Goal: Transaction & Acquisition: Purchase product/service

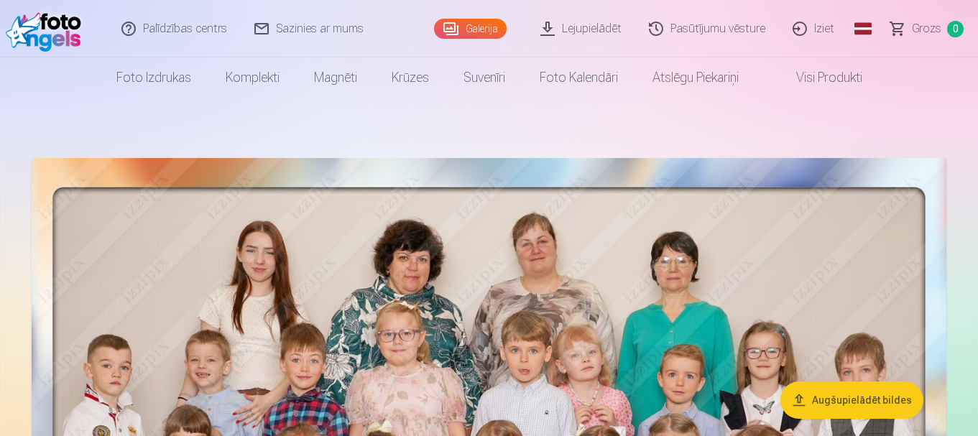
click at [473, 31] on link "Galerija" at bounding box center [470, 29] width 73 height 20
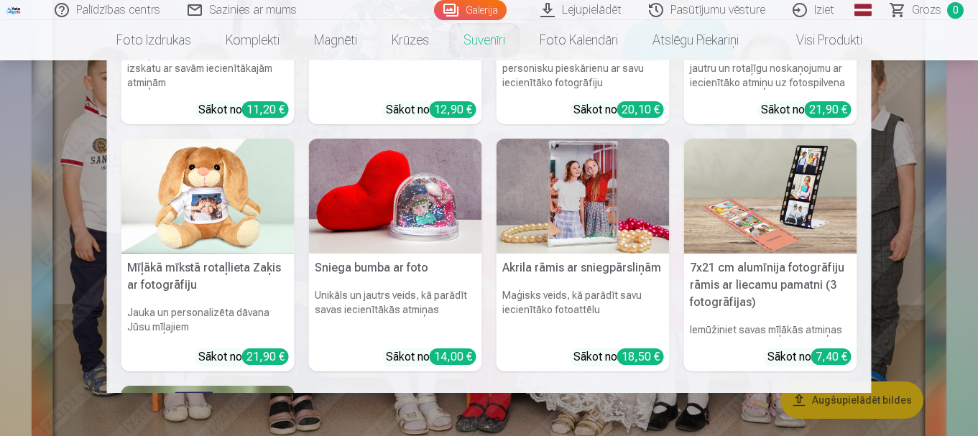
scroll to position [359, 0]
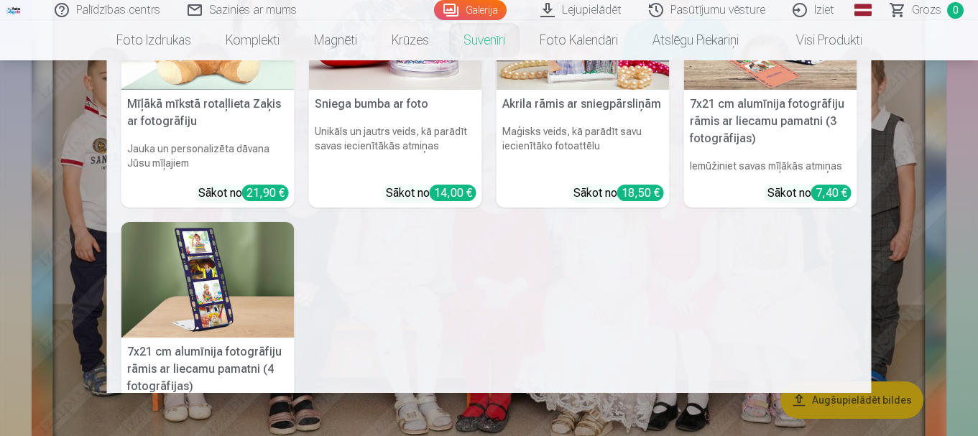
click at [28, 262] on nav "Personalizēts peles paliktnis ar fotoattēlu Piešķiriet savai darbvietai unikālu…" at bounding box center [489, 226] width 978 height 333
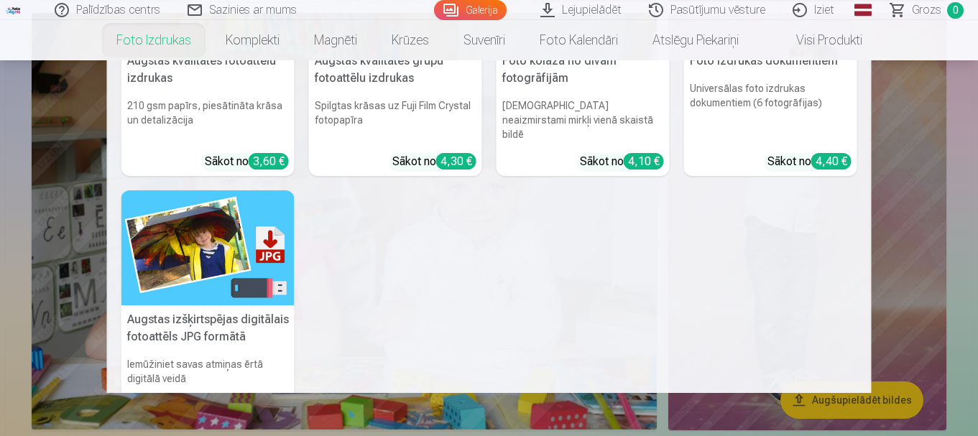
scroll to position [216, 0]
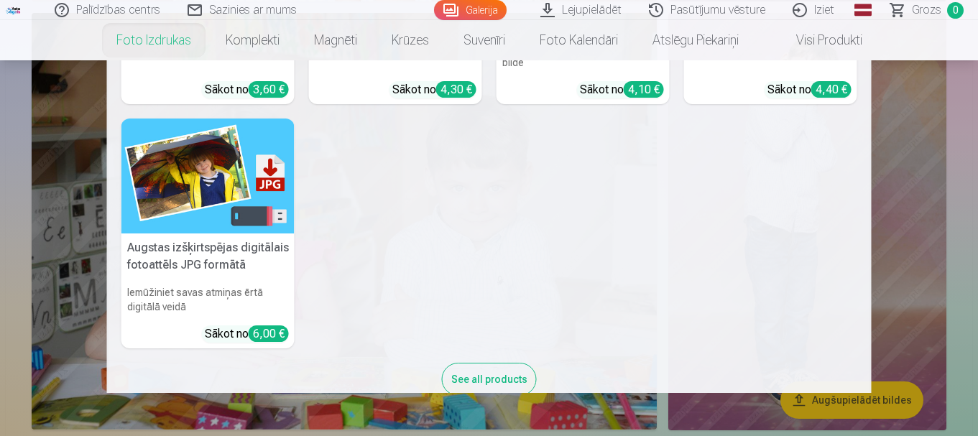
click at [180, 239] on h5 "Augstas izšķirtspējas digitālais fotoattēls JPG formātā" at bounding box center [207, 257] width 173 height 46
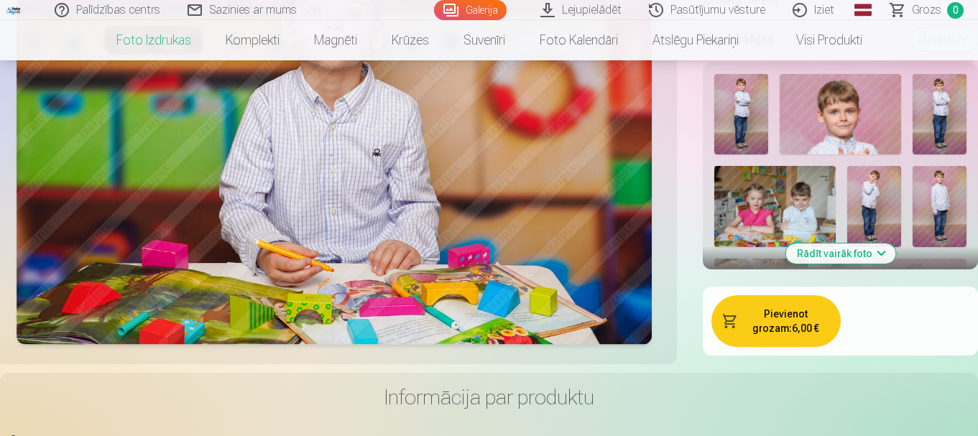
scroll to position [359, 0]
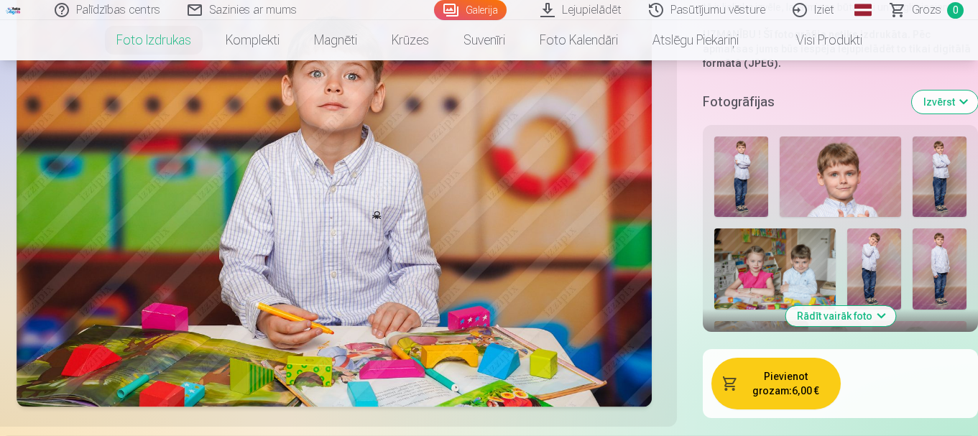
click at [855, 321] on button "Rādīt vairāk foto" at bounding box center [841, 316] width 110 height 20
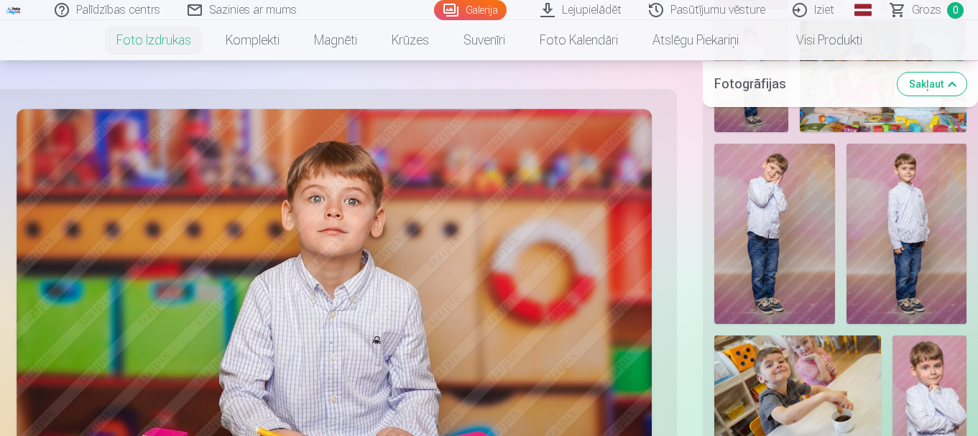
scroll to position [598, 0]
click at [903, 194] on img at bounding box center [907, 233] width 120 height 180
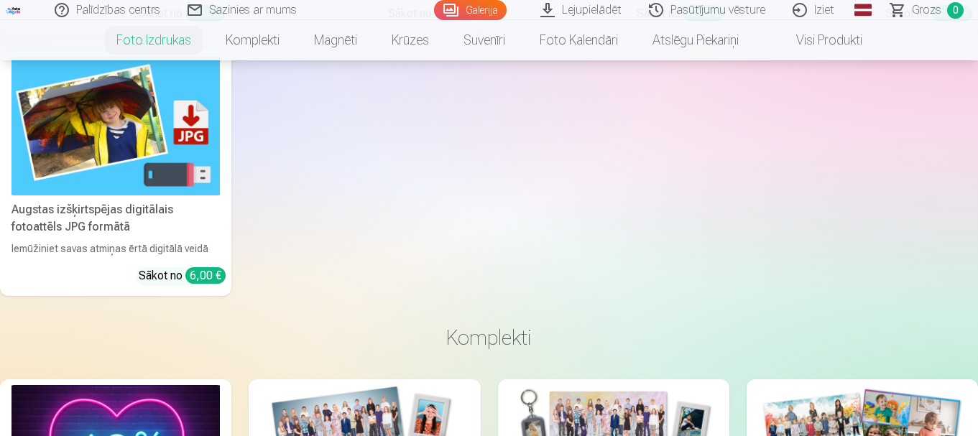
scroll to position [4880, 0]
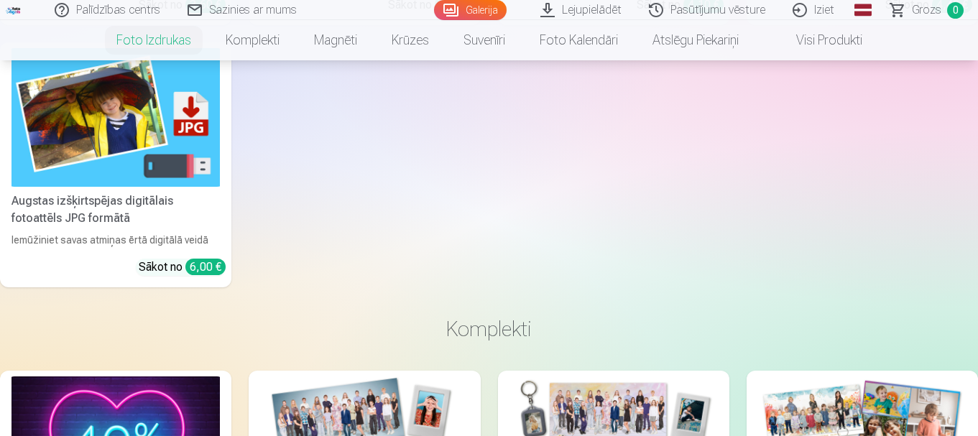
click at [190, 250] on link "Augstas izšķirtspējas digitālais fotoattēls JPG formātā Iemūžiniet savas atmiņa…" at bounding box center [115, 165] width 231 height 246
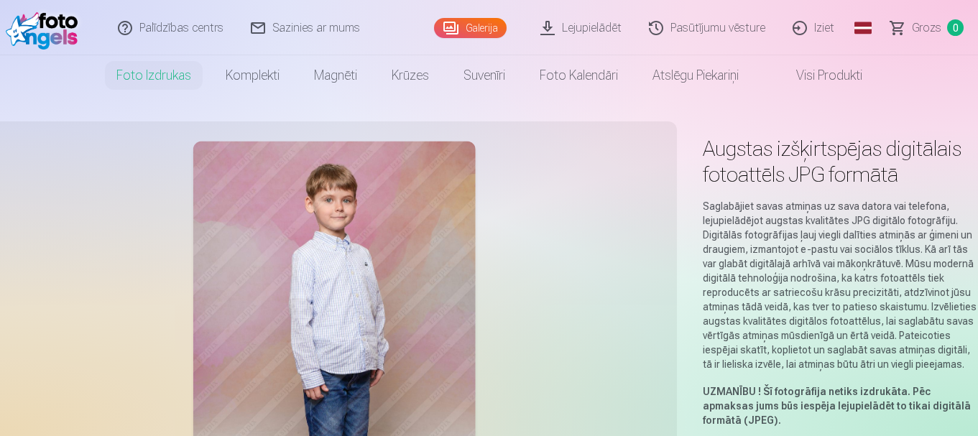
scroll to position [0, 0]
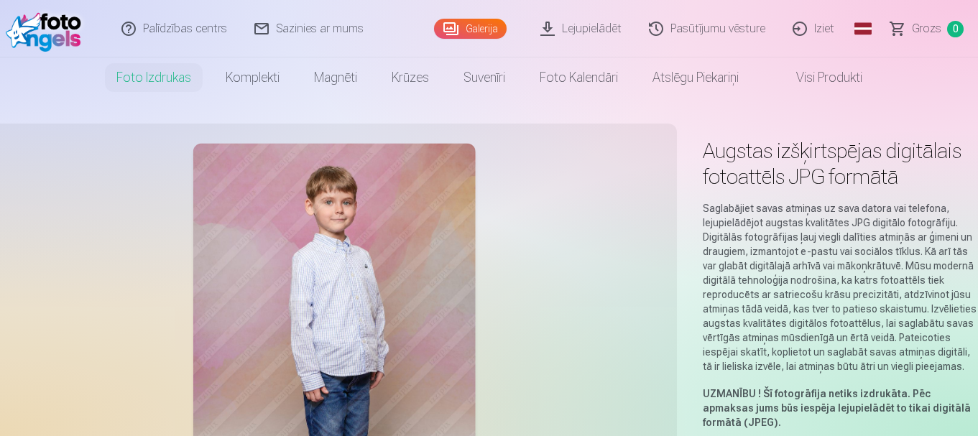
click at [559, 32] on link "Lejupielādēt" at bounding box center [582, 29] width 109 height 58
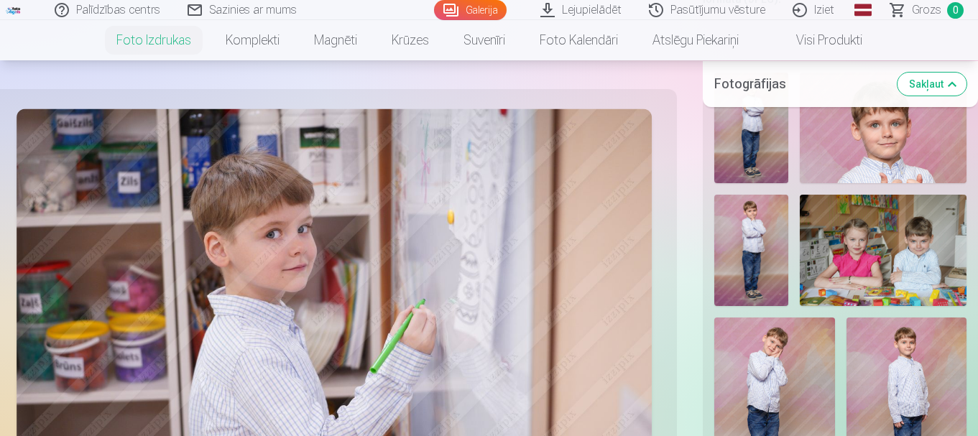
scroll to position [425, 0]
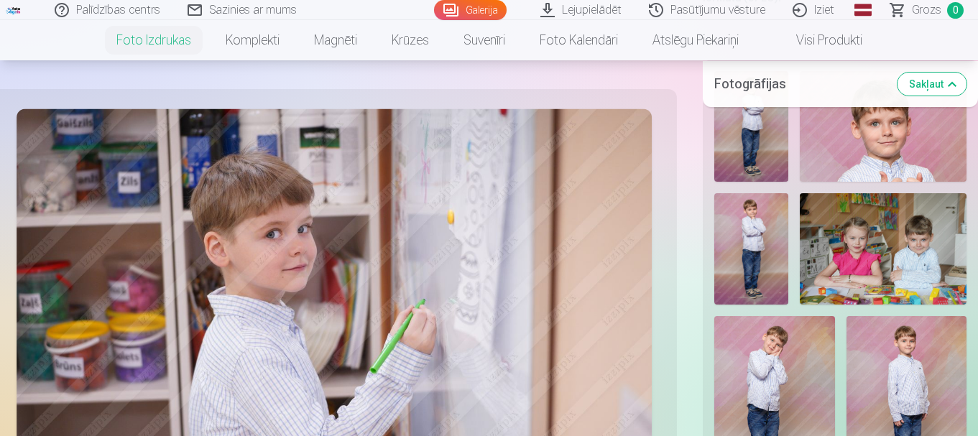
click at [937, 86] on button "Sakļaut" at bounding box center [932, 83] width 69 height 23
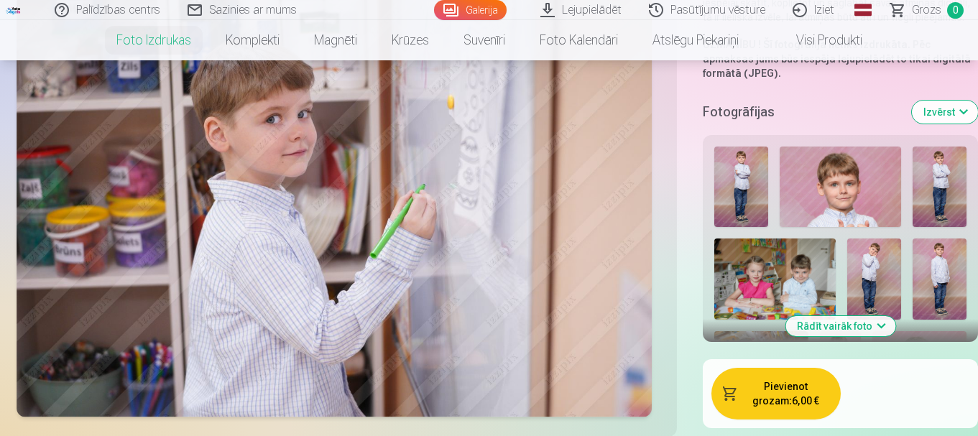
scroll to position [352, 0]
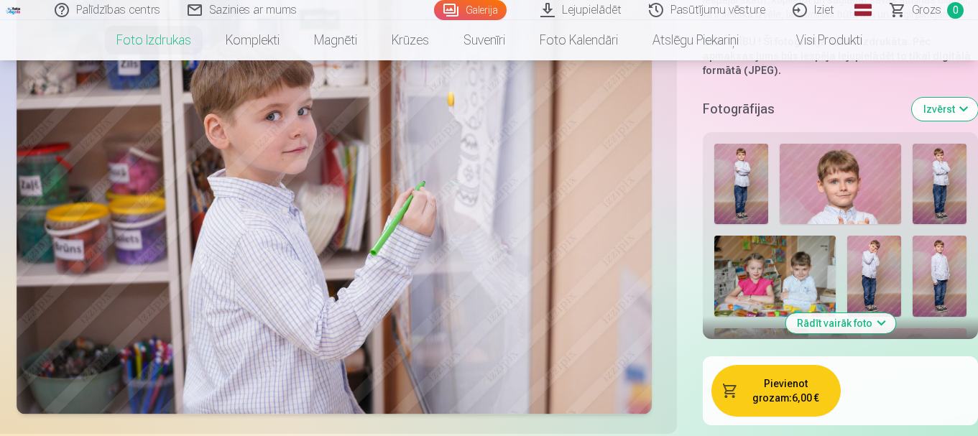
click at [929, 253] on img at bounding box center [940, 276] width 54 height 81
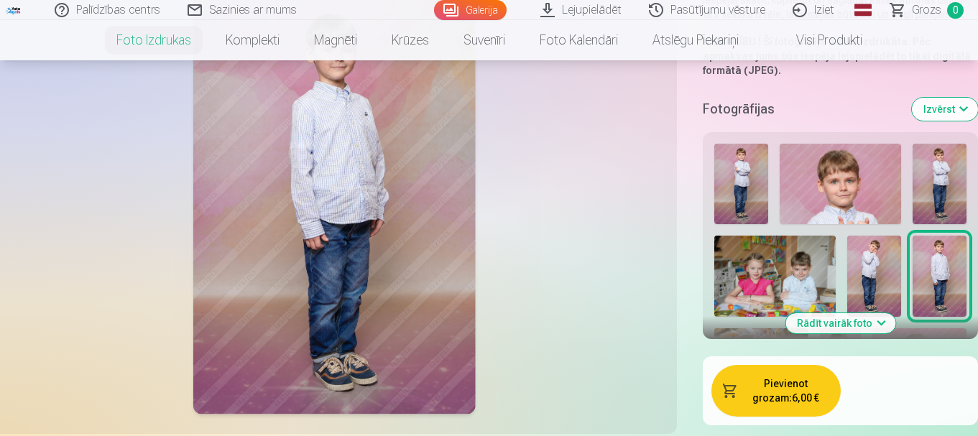
click at [751, 410] on button "Pievienot grozam : 6,00 €" at bounding box center [776, 391] width 129 height 52
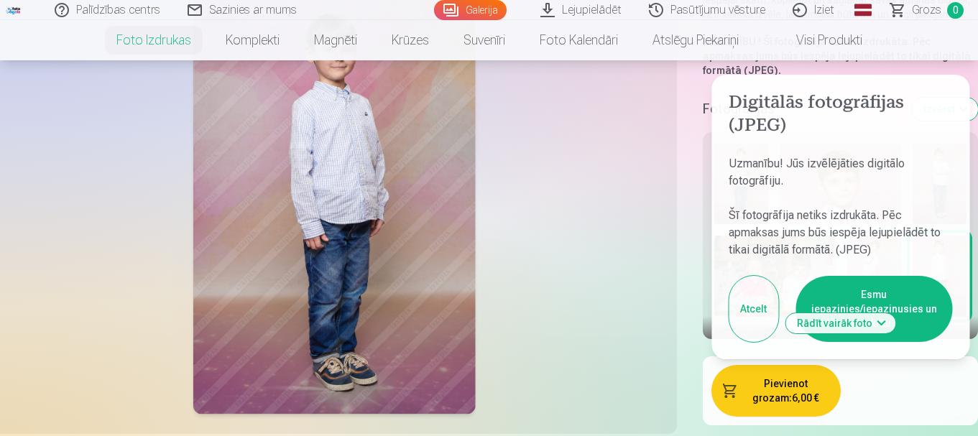
click at [743, 315] on button "Atcelt" at bounding box center [754, 309] width 50 height 66
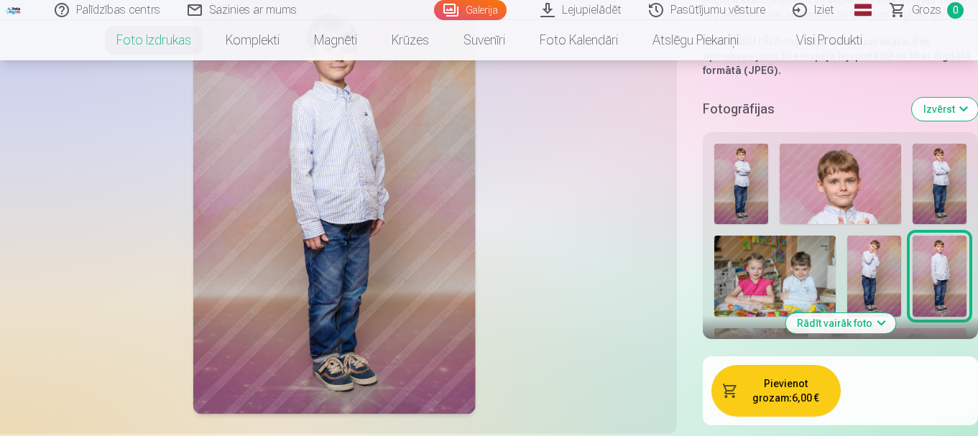
click at [791, 381] on button "Pievienot grozam : 6,00 €" at bounding box center [776, 391] width 129 height 52
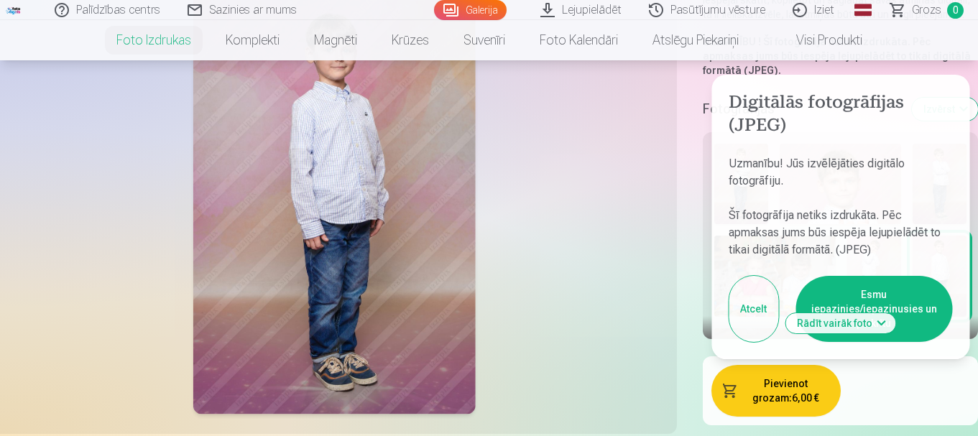
click at [909, 314] on button "Esmu iepazinies/iepazinusies un piekrītu" at bounding box center [874, 309] width 157 height 66
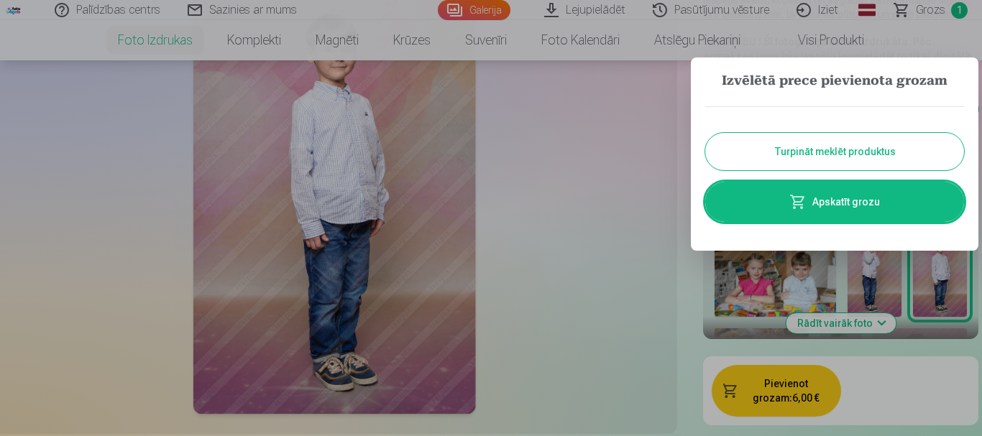
click at [881, 147] on button "Turpināt meklēt produktus" at bounding box center [834, 151] width 259 height 37
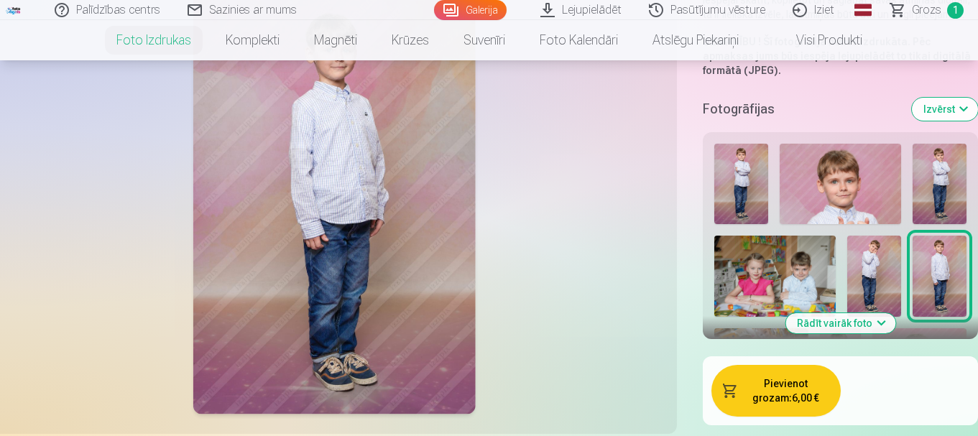
click at [842, 316] on button "Rādīt vairāk foto" at bounding box center [841, 323] width 110 height 20
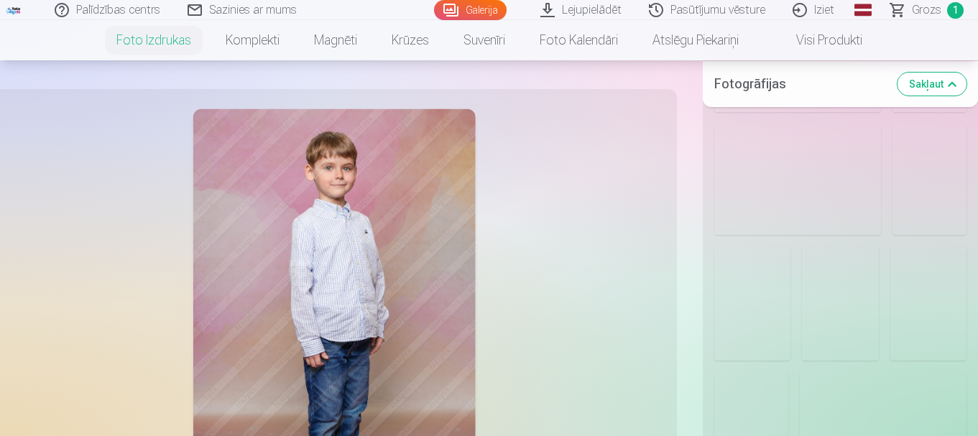
scroll to position [1962, 0]
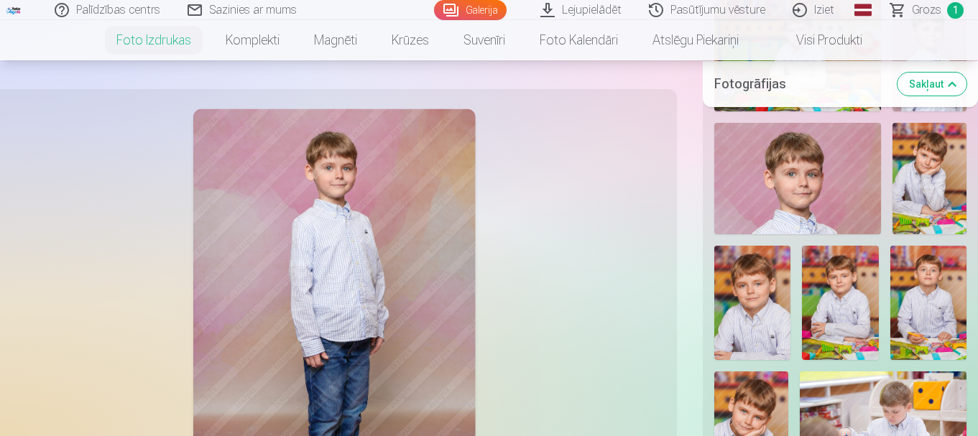
click at [928, 215] on img at bounding box center [930, 178] width 74 height 111
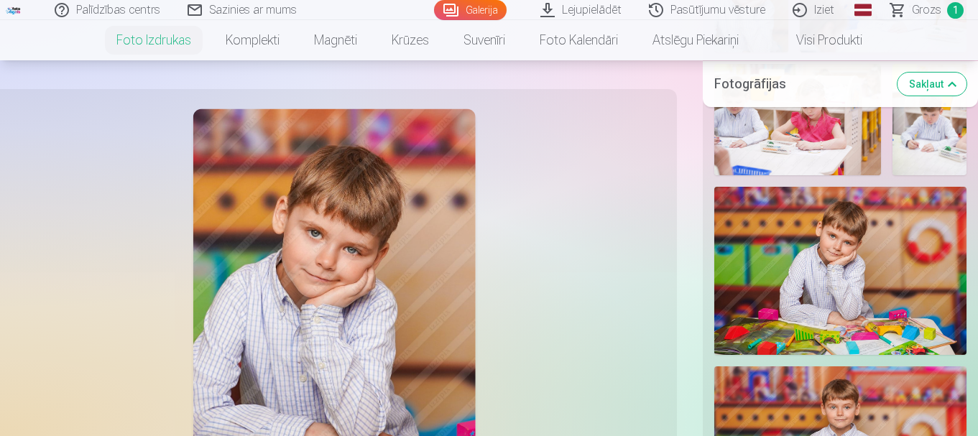
scroll to position [2399, 0]
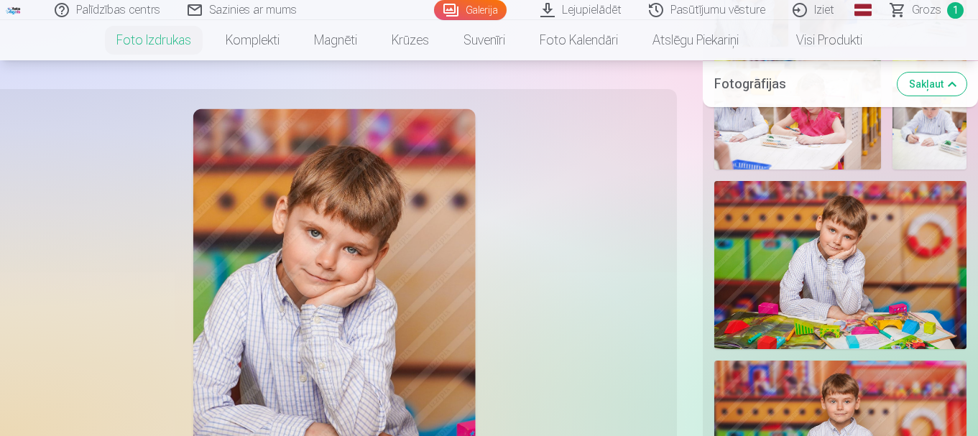
click at [936, 84] on button "Sakļaut" at bounding box center [932, 83] width 69 height 23
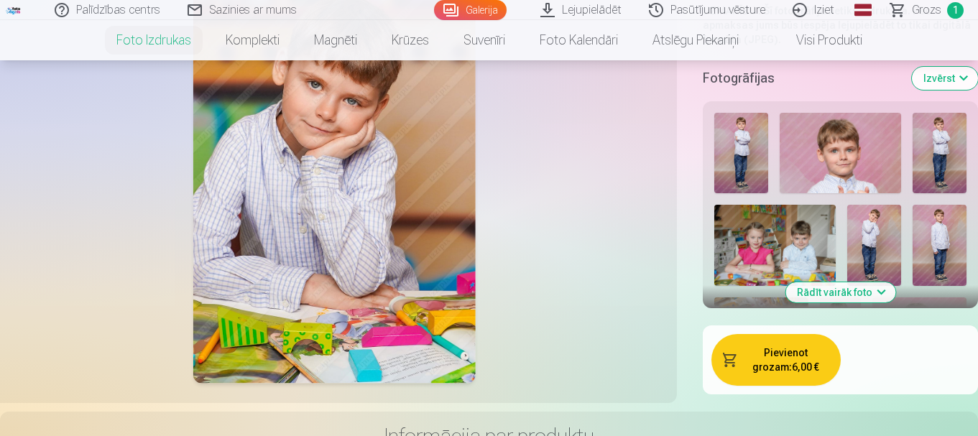
scroll to position [346, 0]
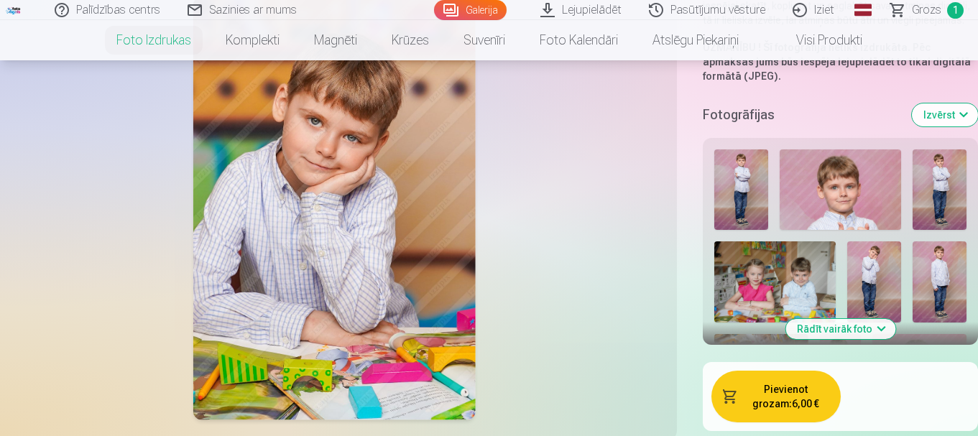
click at [781, 387] on button "Pievienot grozam : 6,00 €" at bounding box center [776, 397] width 129 height 52
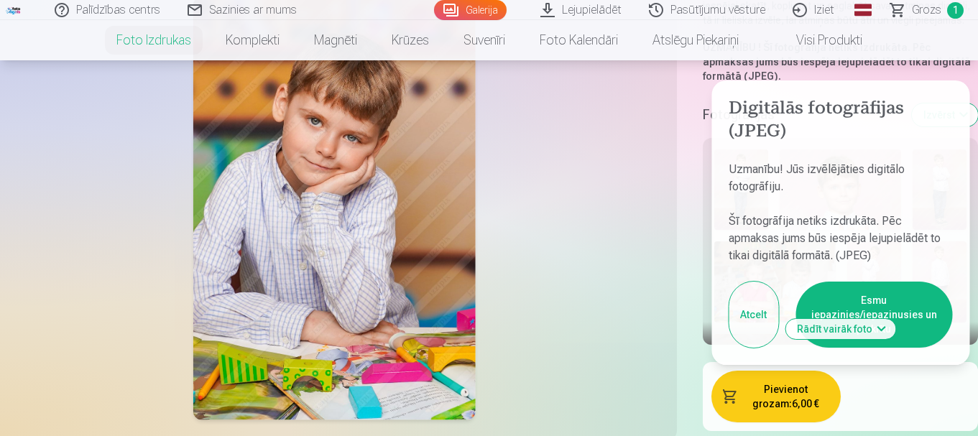
click at [897, 309] on button "Esmu iepazinies/iepazinusies un piekrītu" at bounding box center [874, 315] width 157 height 66
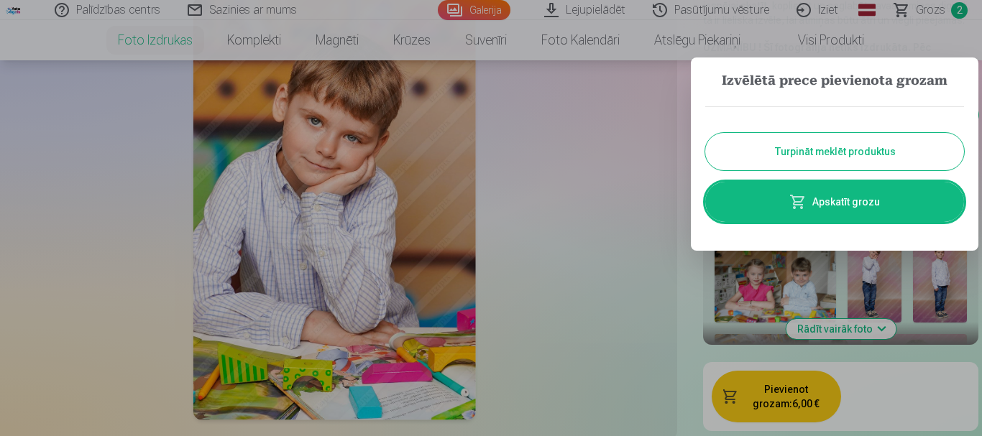
click at [911, 145] on button "Turpināt meklēt produktus" at bounding box center [834, 151] width 259 height 37
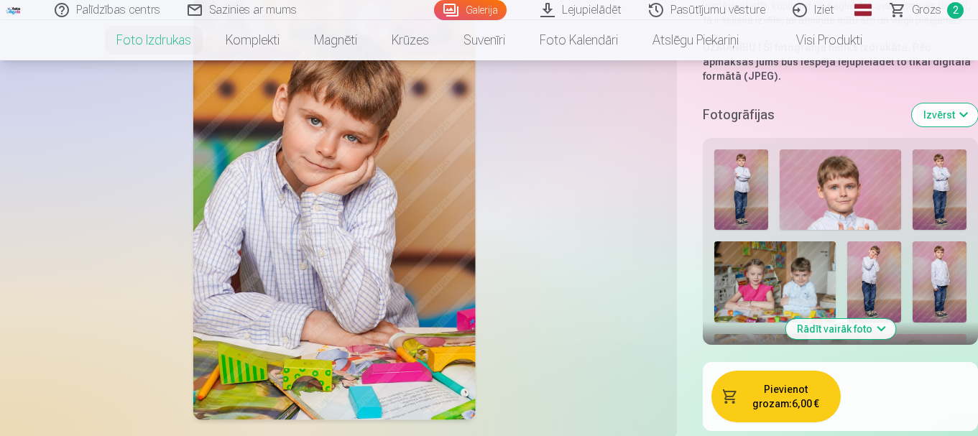
click at [835, 321] on button "Rādīt vairāk foto" at bounding box center [841, 329] width 110 height 20
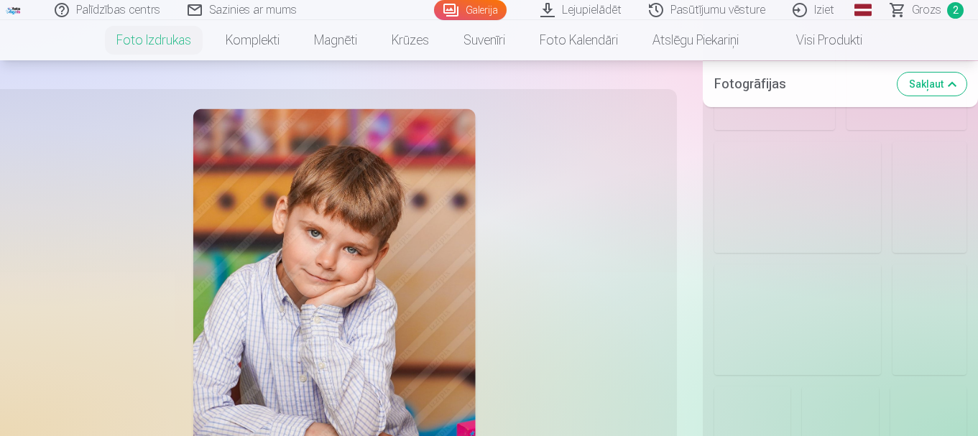
scroll to position [3423, 0]
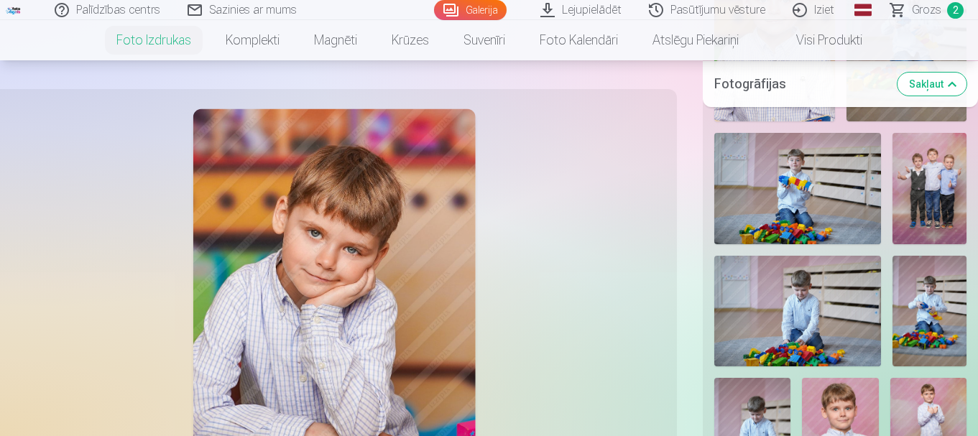
click at [939, 236] on img at bounding box center [930, 188] width 74 height 111
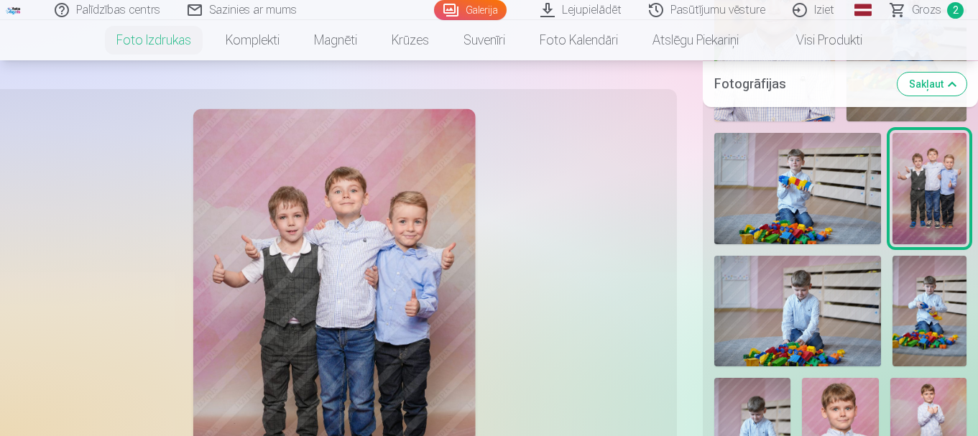
click at [938, 90] on button "Sakļaut" at bounding box center [932, 83] width 69 height 23
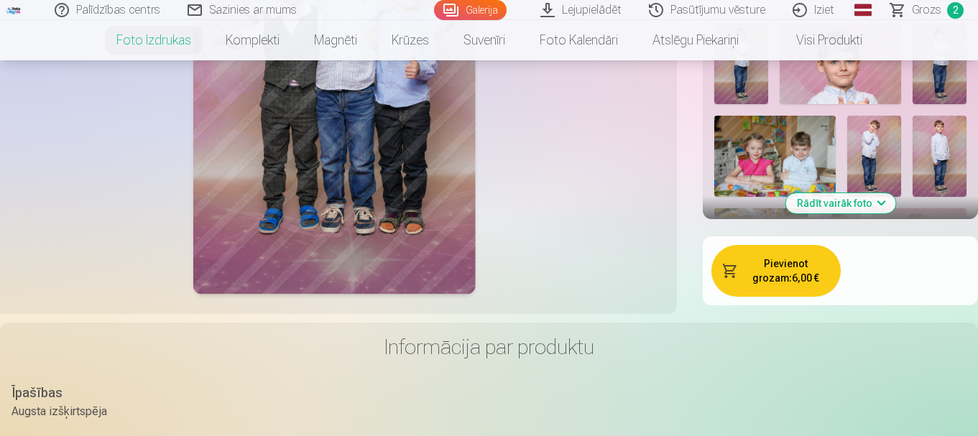
scroll to position [346, 0]
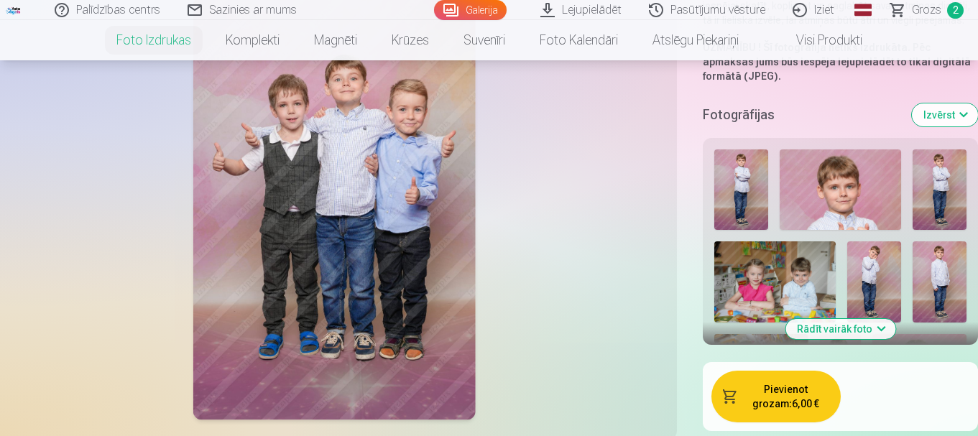
click at [791, 400] on button "Pievienot grozam : 6,00 €" at bounding box center [776, 397] width 129 height 52
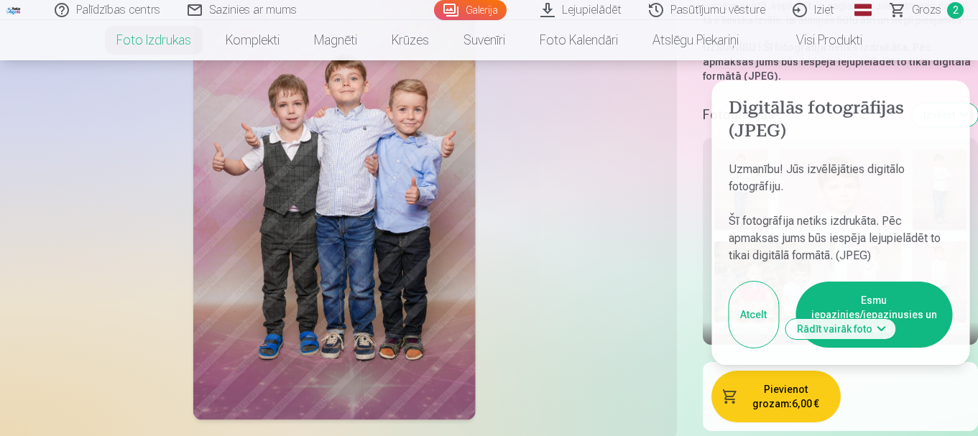
click at [922, 331] on button "Esmu iepazinies/iepazinusies un piekrītu" at bounding box center [874, 315] width 157 height 66
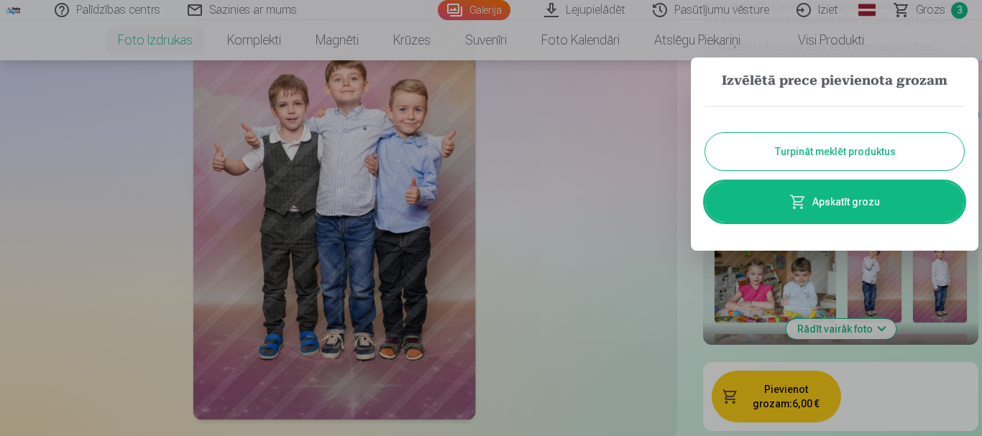
click at [901, 150] on button "Turpināt meklēt produktus" at bounding box center [834, 151] width 259 height 37
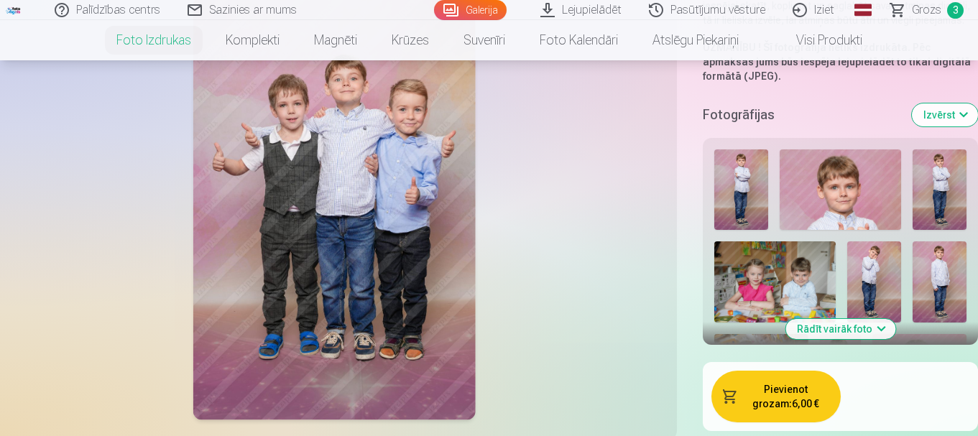
click at [963, 119] on button "Izvērst" at bounding box center [945, 115] width 66 height 23
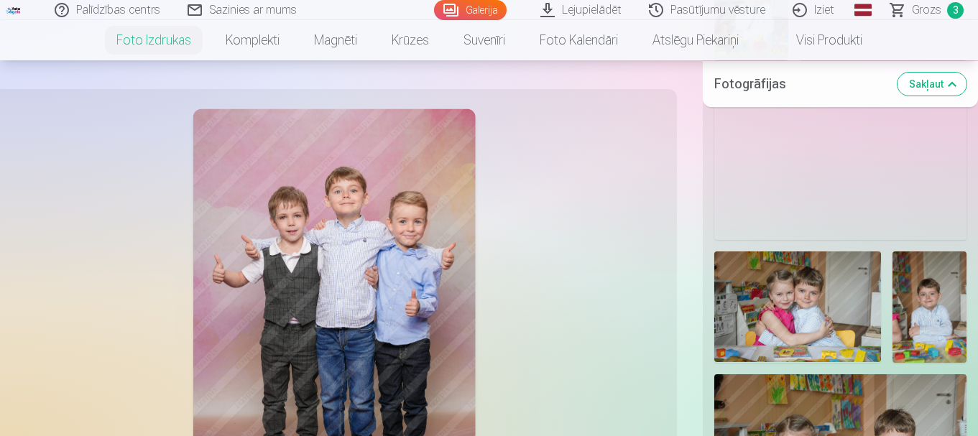
scroll to position [1415, 0]
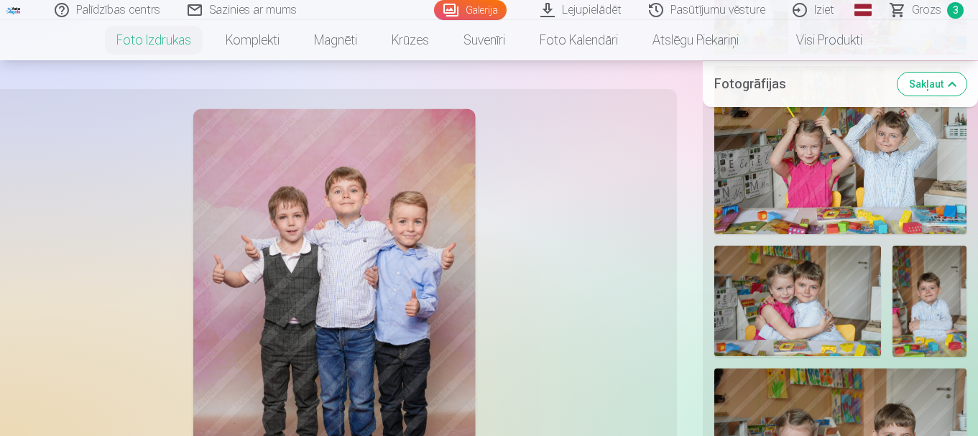
click at [833, 280] on img at bounding box center [798, 301] width 167 height 111
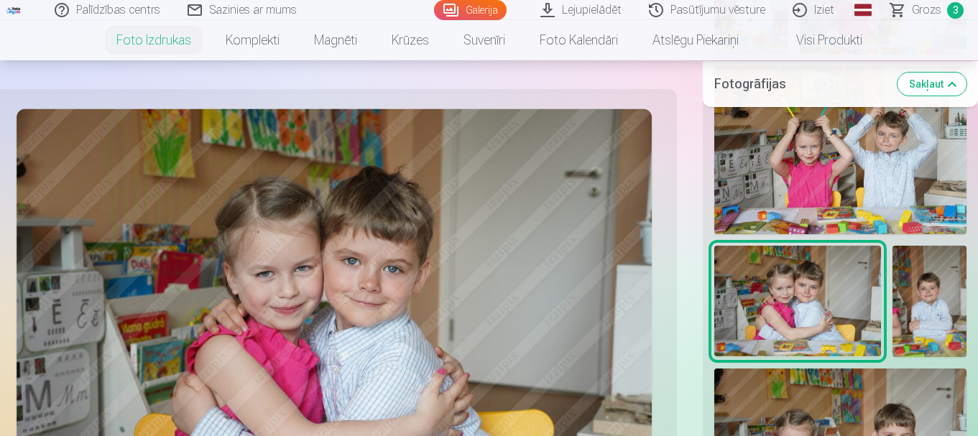
click at [924, 85] on button "Sakļaut" at bounding box center [932, 83] width 69 height 23
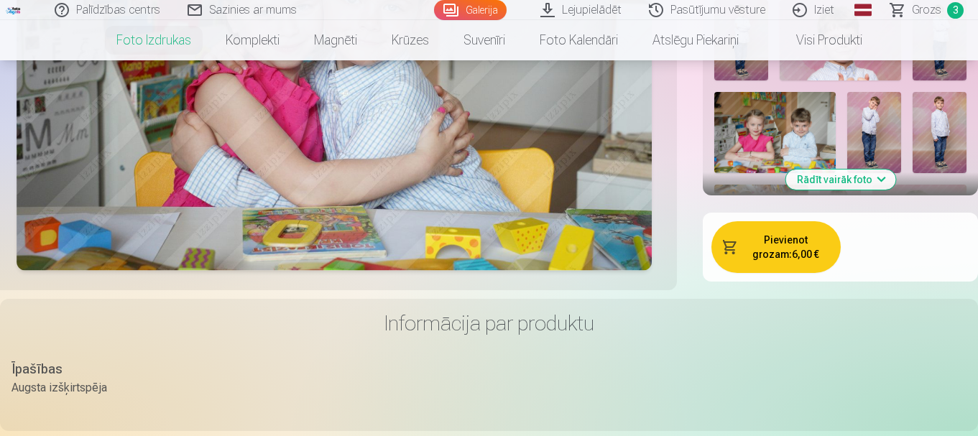
scroll to position [576, 0]
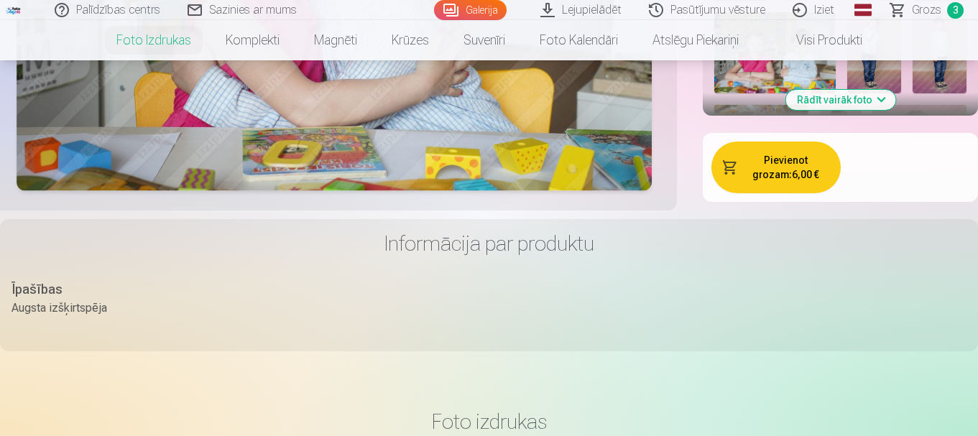
click at [810, 189] on button "Pievienot grozam : 6,00 €" at bounding box center [776, 168] width 129 height 52
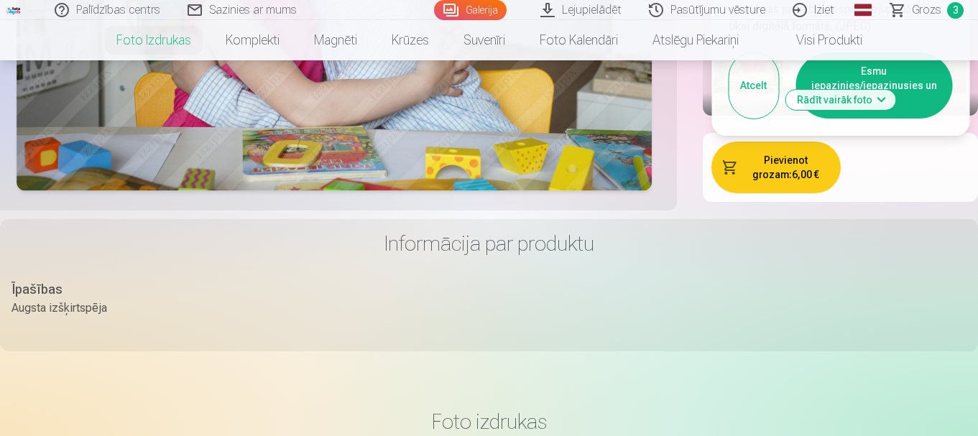
click at [914, 114] on button "Esmu iepazinies/iepazinusies un piekrītu" at bounding box center [874, 85] width 157 height 66
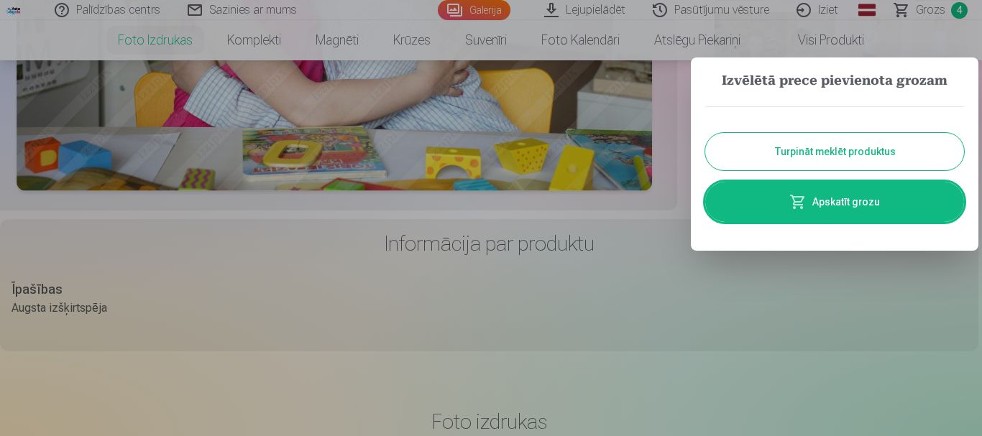
click at [903, 155] on button "Turpināt meklēt produktus" at bounding box center [834, 151] width 259 height 37
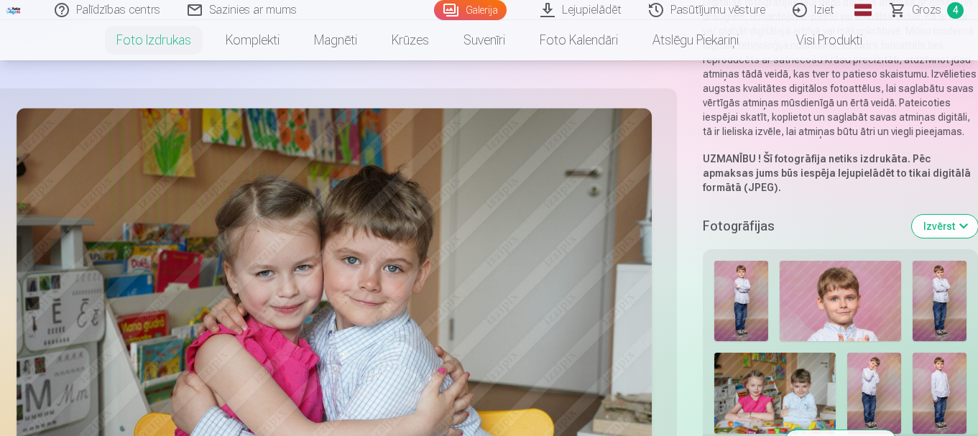
scroll to position [234, 0]
click at [938, 219] on button "Izvērst" at bounding box center [945, 227] width 66 height 23
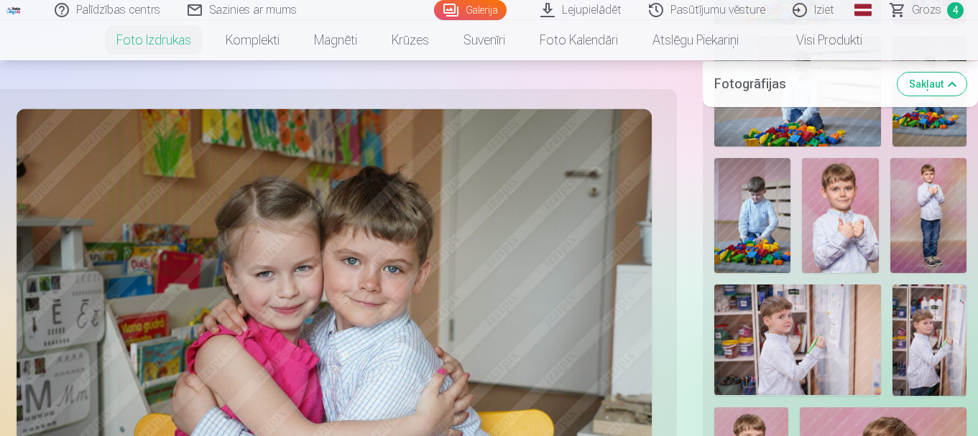
scroll to position [3628, 0]
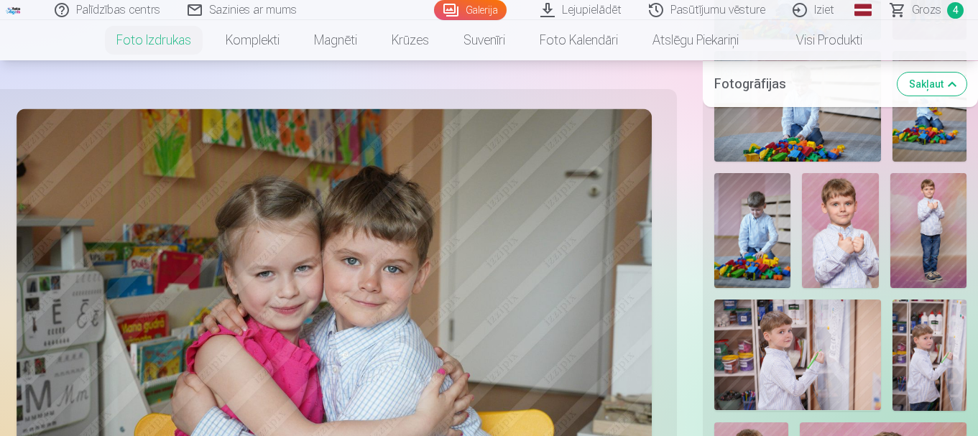
click at [919, 234] on img at bounding box center [929, 230] width 76 height 115
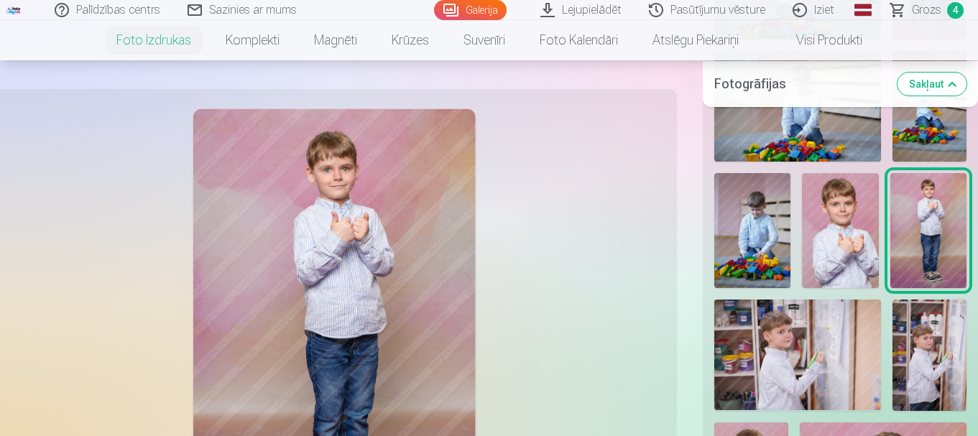
click at [948, 91] on button "Sakļaut" at bounding box center [932, 83] width 69 height 23
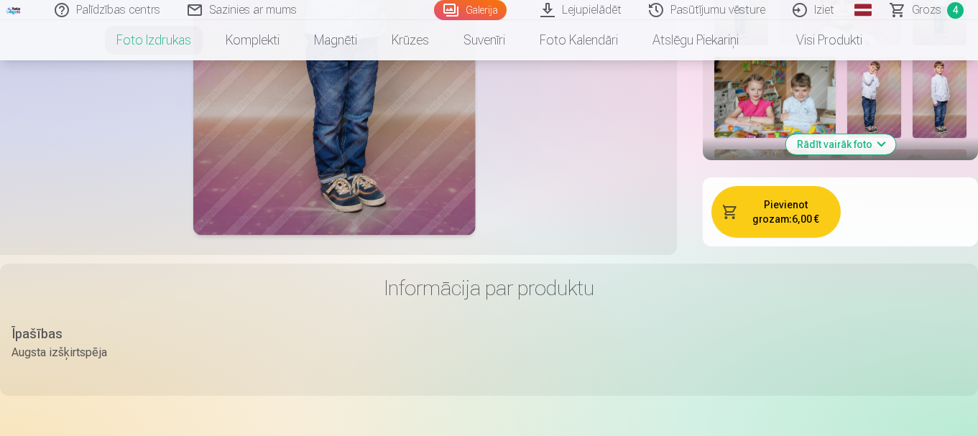
scroll to position [346, 0]
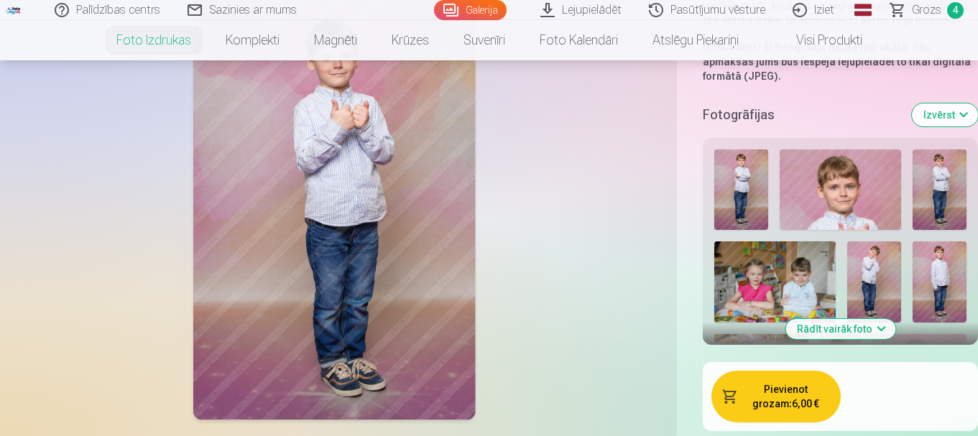
click at [791, 392] on button "Pievienot grozam : 6,00 €" at bounding box center [776, 397] width 129 height 52
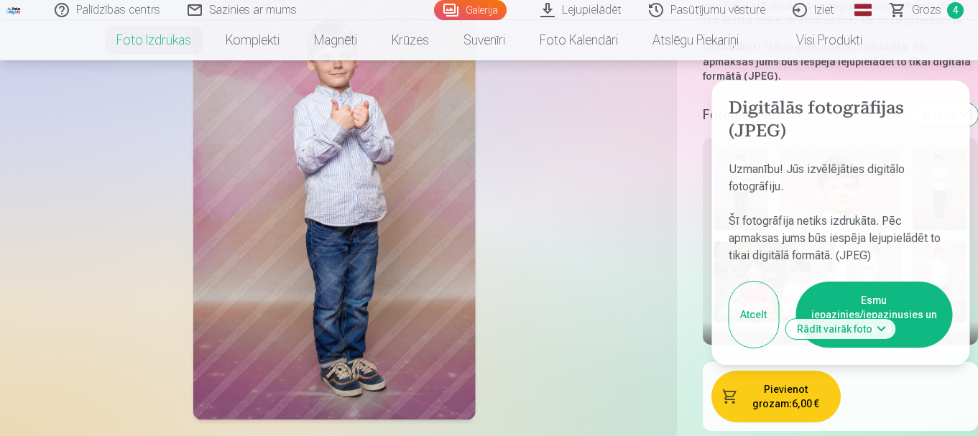
click at [909, 330] on button "Esmu iepazinies/iepazinusies un piekrītu" at bounding box center [874, 315] width 157 height 66
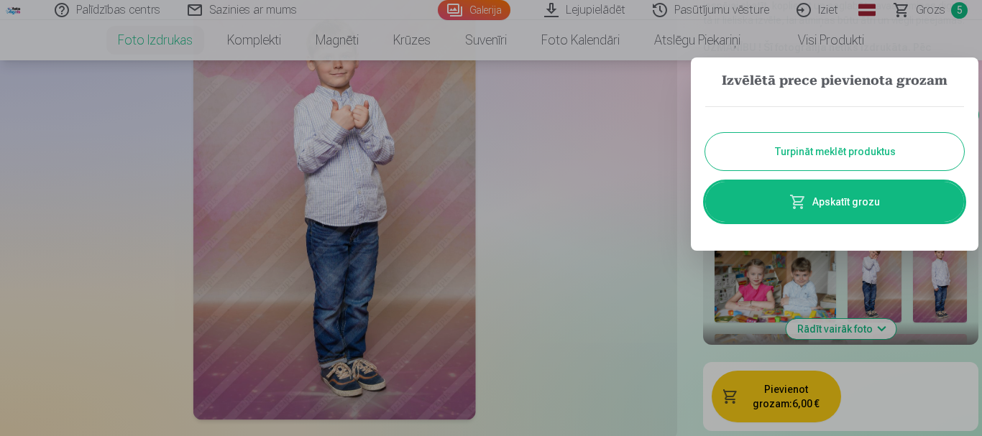
click at [922, 157] on button "Turpināt meklēt produktus" at bounding box center [834, 151] width 259 height 37
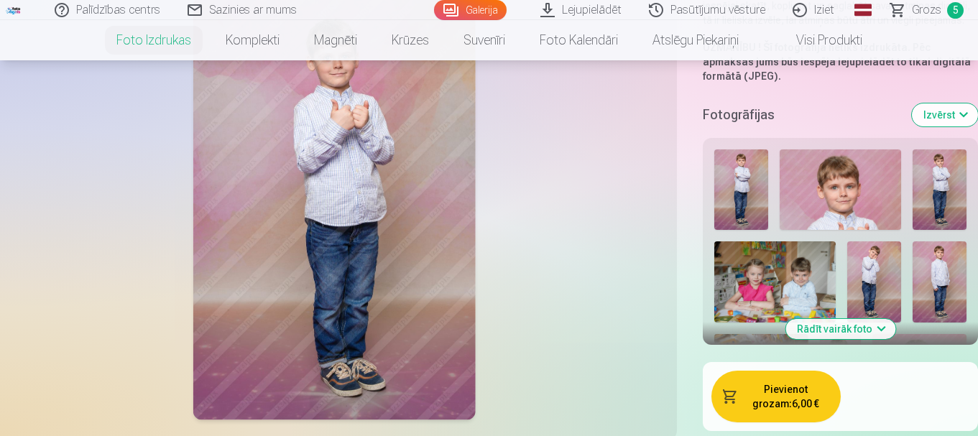
click at [962, 114] on button "Izvērst" at bounding box center [945, 115] width 66 height 23
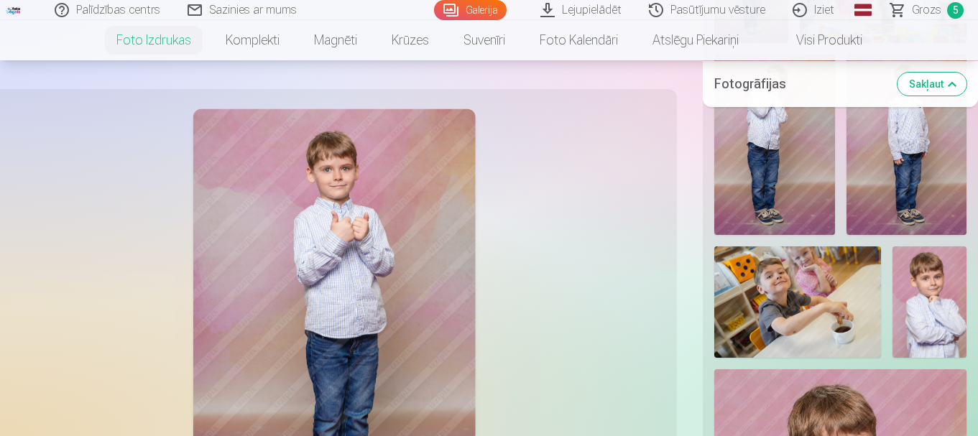
scroll to position [699, 0]
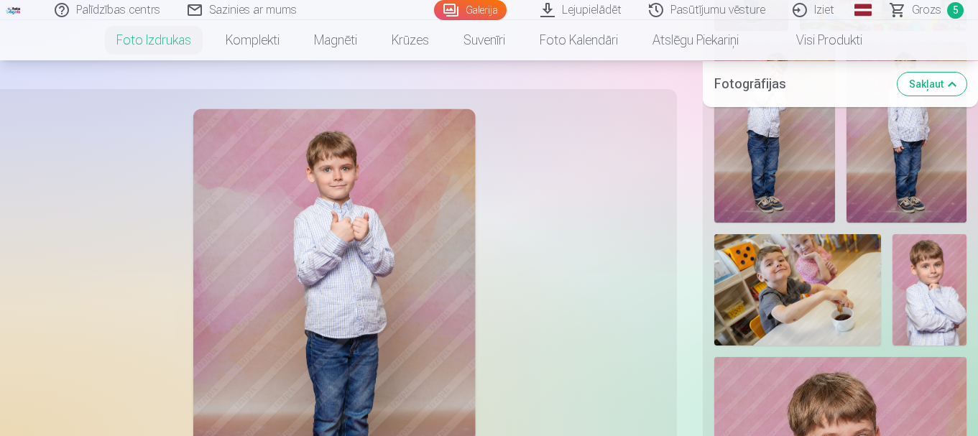
click at [926, 331] on img at bounding box center [930, 289] width 74 height 111
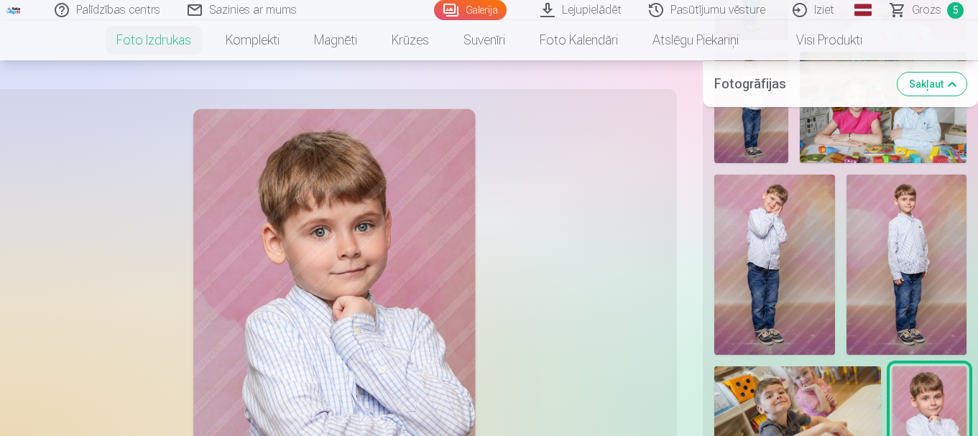
scroll to position [565, 0]
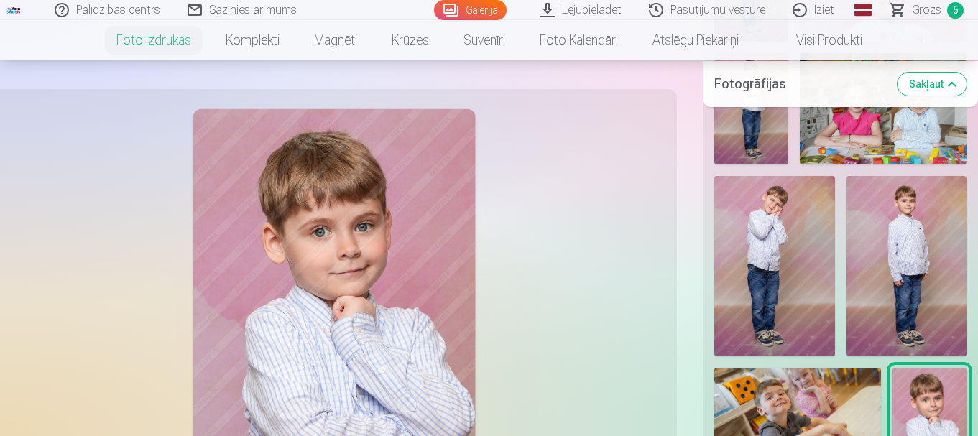
click at [785, 229] on img at bounding box center [775, 266] width 121 height 180
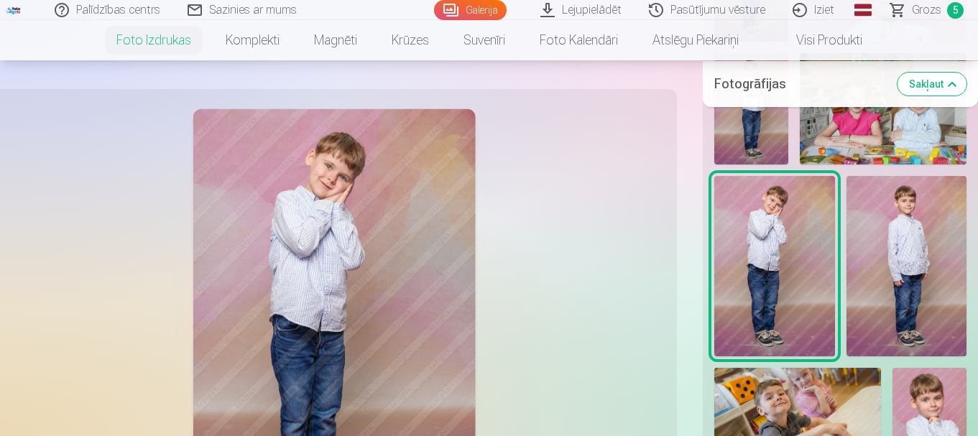
click at [914, 88] on button "Sakļaut" at bounding box center [932, 83] width 69 height 23
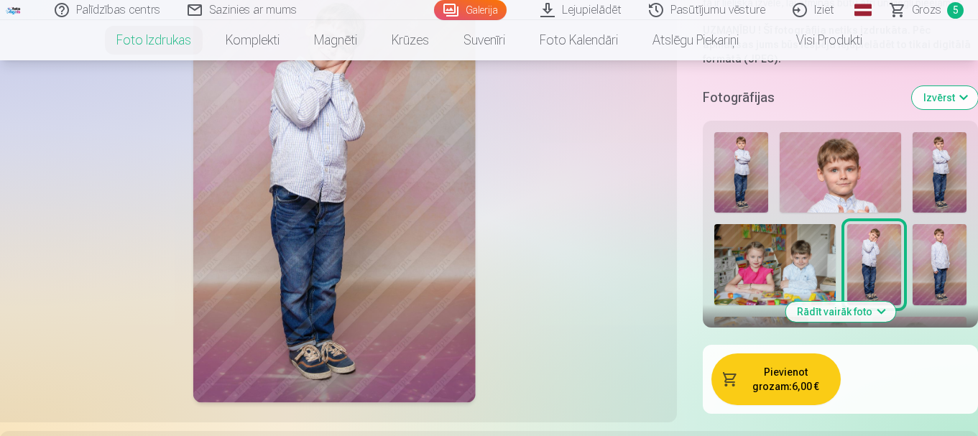
scroll to position [346, 0]
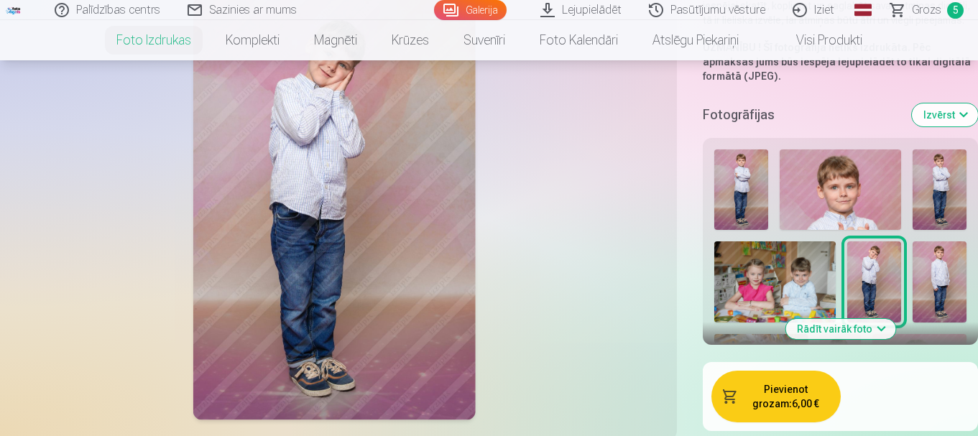
click at [766, 410] on button "Pievienot grozam : 6,00 €" at bounding box center [776, 397] width 129 height 52
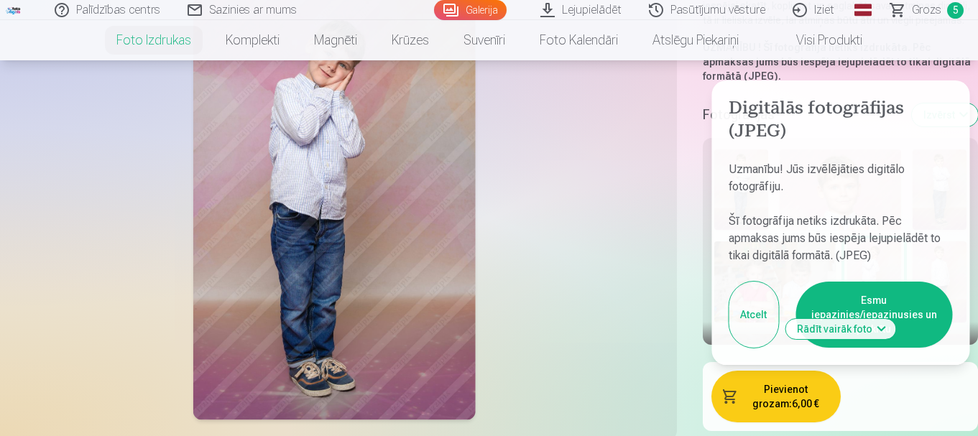
click at [912, 342] on button "Esmu iepazinies/iepazinusies un piekrītu" at bounding box center [874, 315] width 157 height 66
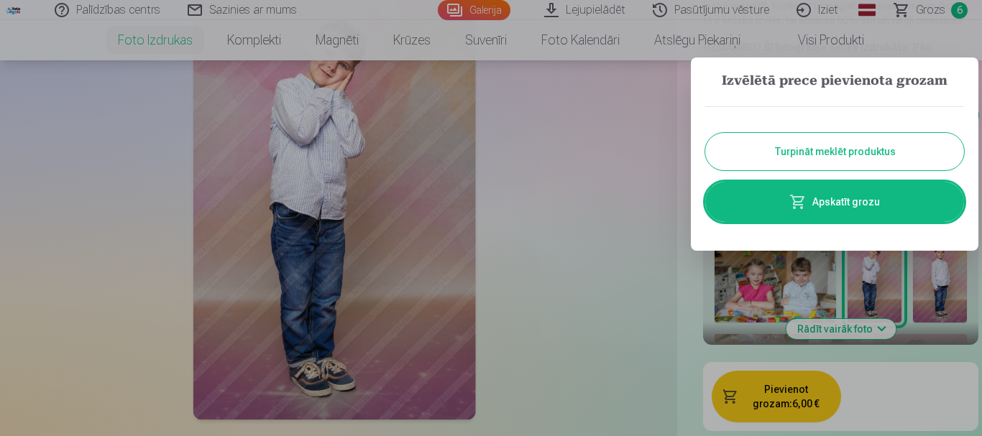
click at [901, 139] on button "Turpināt meklēt produktus" at bounding box center [834, 151] width 259 height 37
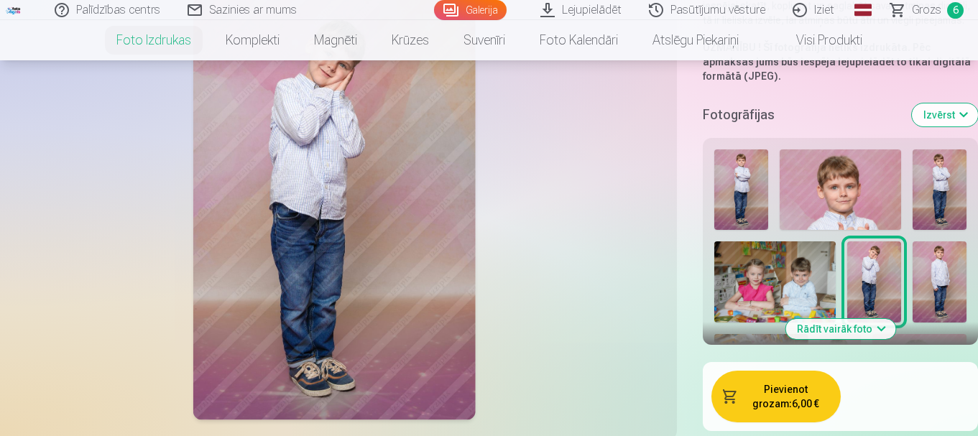
click at [952, 124] on button "Izvērst" at bounding box center [945, 115] width 66 height 23
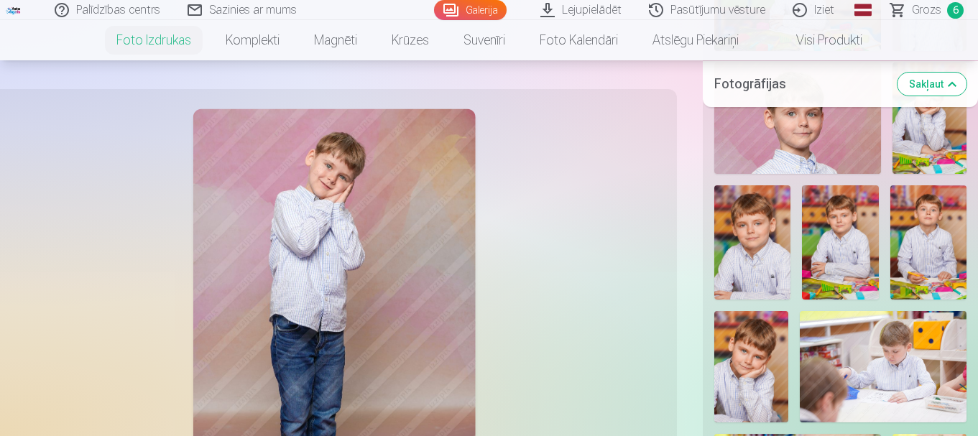
scroll to position [2018, 0]
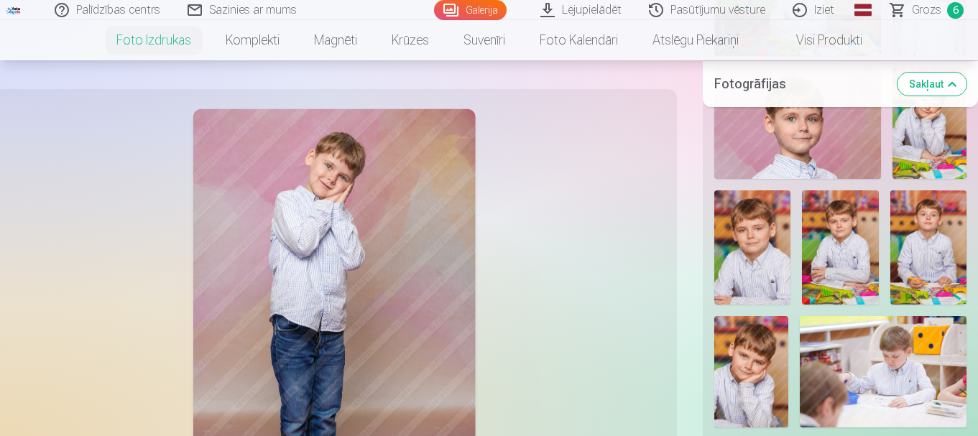
click at [939, 21] on nav "Foto izdrukas Augstas kvalitātes fotoattēlu izdrukas 210 gsm papīrs, piesātināt…" at bounding box center [489, 40] width 978 height 40
click at [942, 14] on link "Grozs 6" at bounding box center [928, 10] width 101 height 20
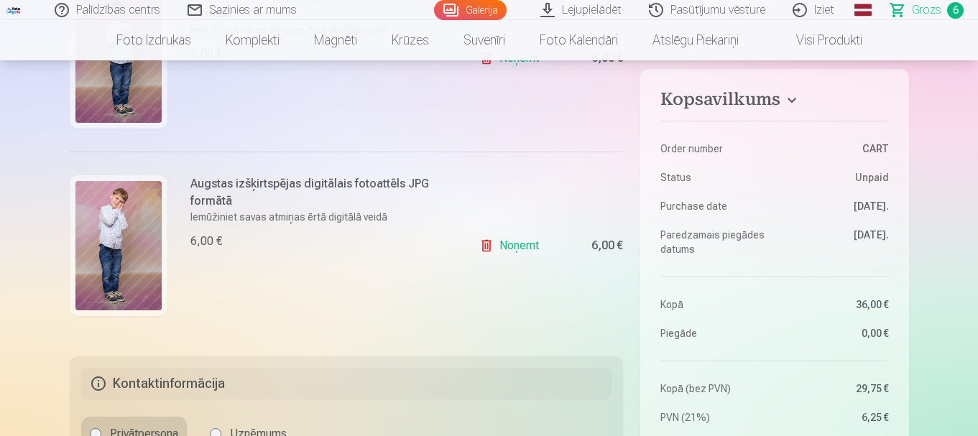
scroll to position [1107, 0]
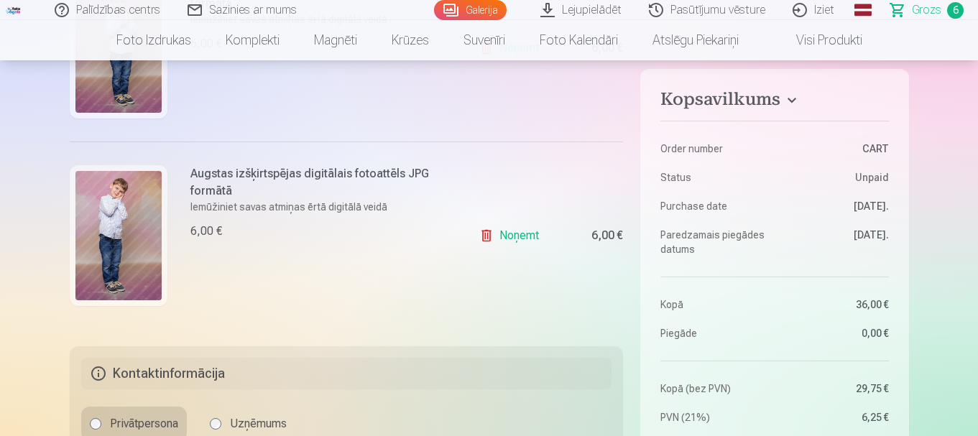
click at [484, 241] on link "Noņemt" at bounding box center [511, 235] width 65 height 29
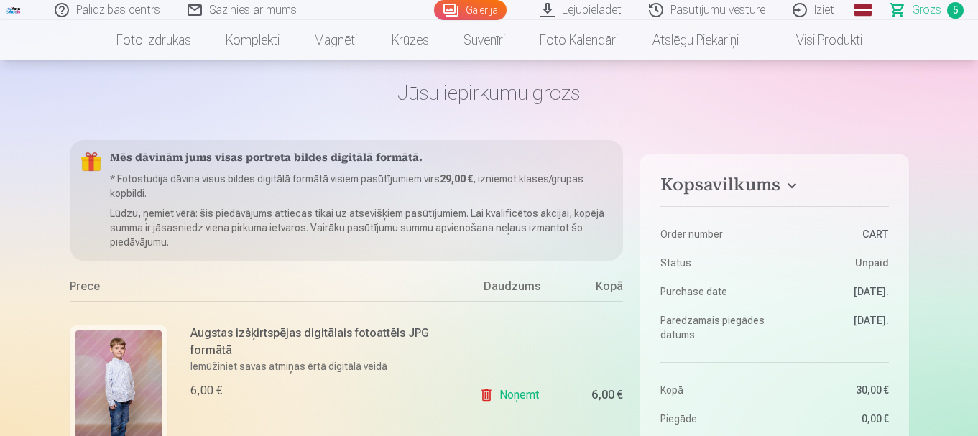
scroll to position [52, 0]
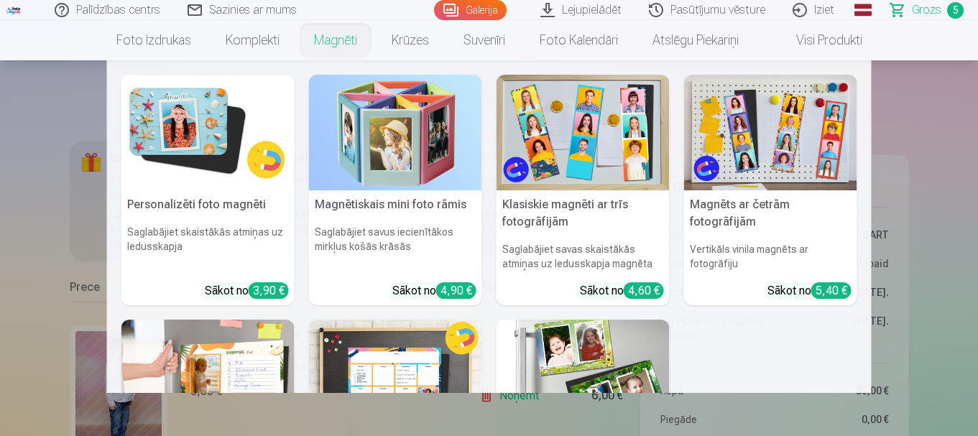
click at [17, 193] on nav "Personalizēti foto magnēti Saglabājiet skaistākās atmiņas uz ledusskapja Sākot …" at bounding box center [489, 226] width 978 height 333
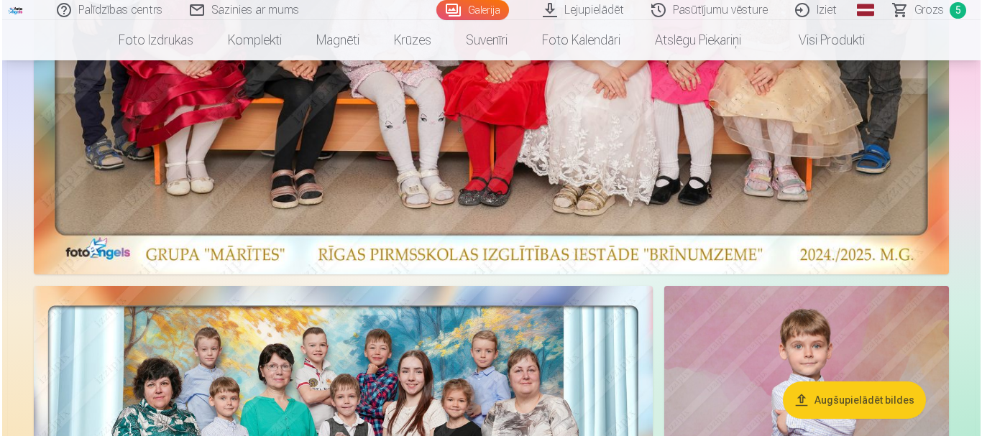
scroll to position [515, 0]
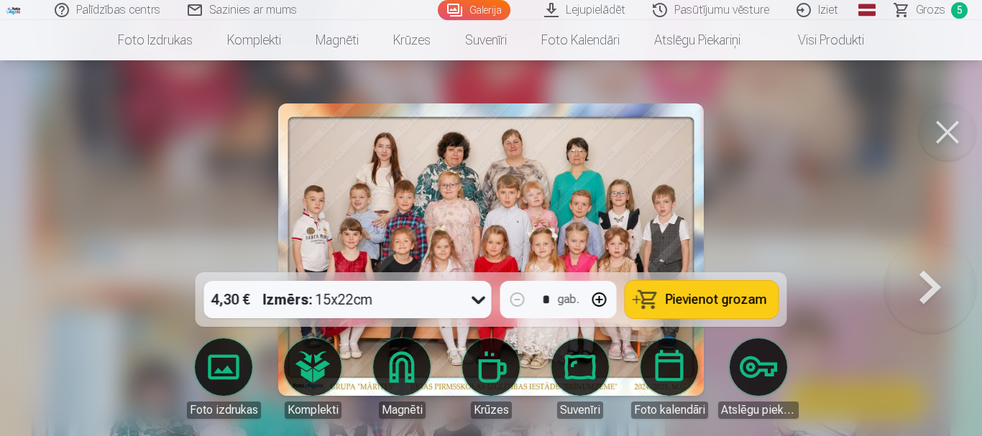
click at [710, 302] on span "Pievienot grozam" at bounding box center [716, 299] width 101 height 13
click at [945, 8] on span "Grozs" at bounding box center [930, 9] width 29 height 17
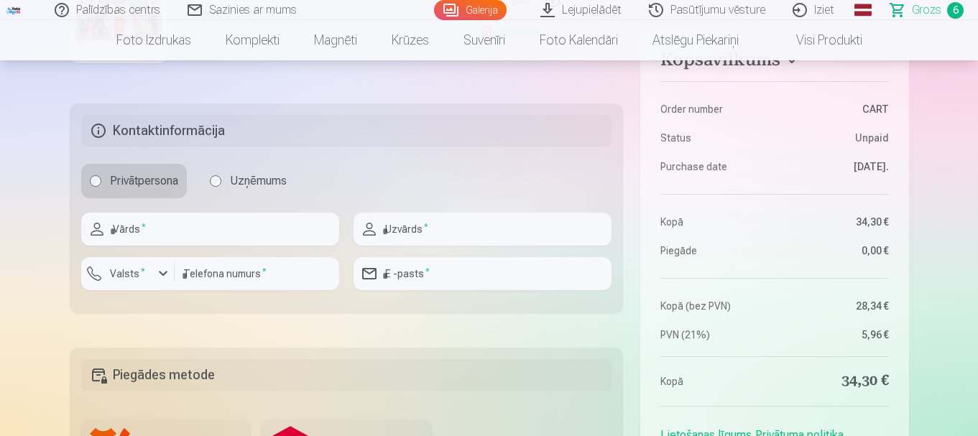
scroll to position [1308, 0]
click at [236, 229] on input "text" at bounding box center [210, 227] width 258 height 33
type input "*"
type input "*****"
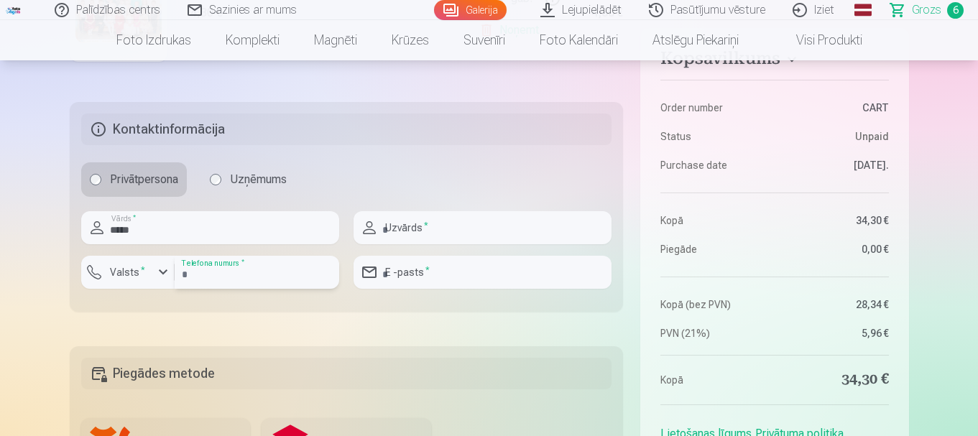
click at [215, 276] on input "number" at bounding box center [257, 272] width 165 height 33
type input "********"
type input "**********"
click at [385, 307] on fieldset "**********" at bounding box center [347, 207] width 554 height 210
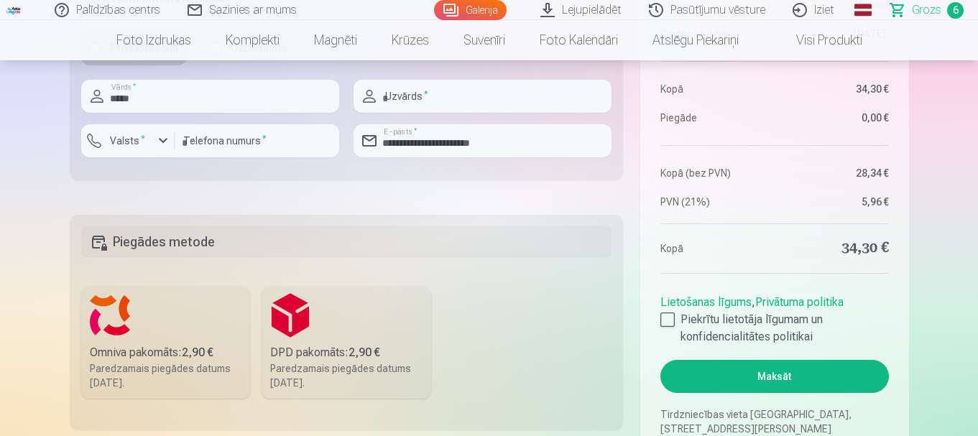
scroll to position [1420, 0]
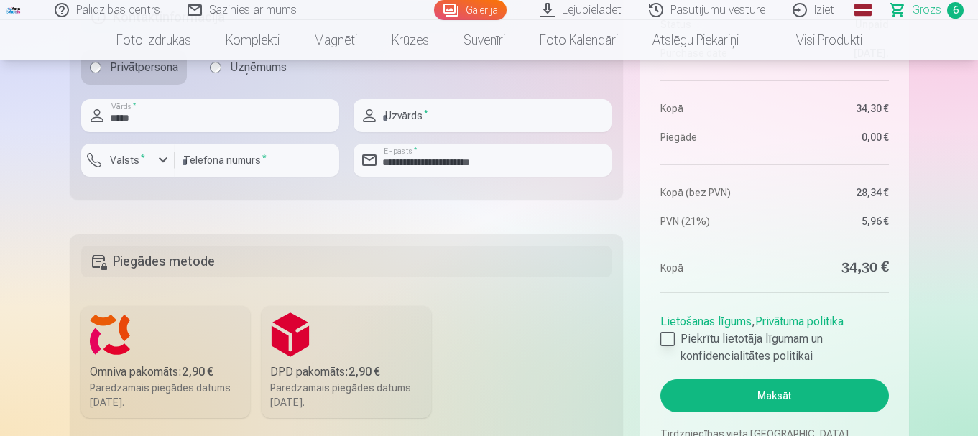
click at [663, 342] on div at bounding box center [668, 339] width 14 height 14
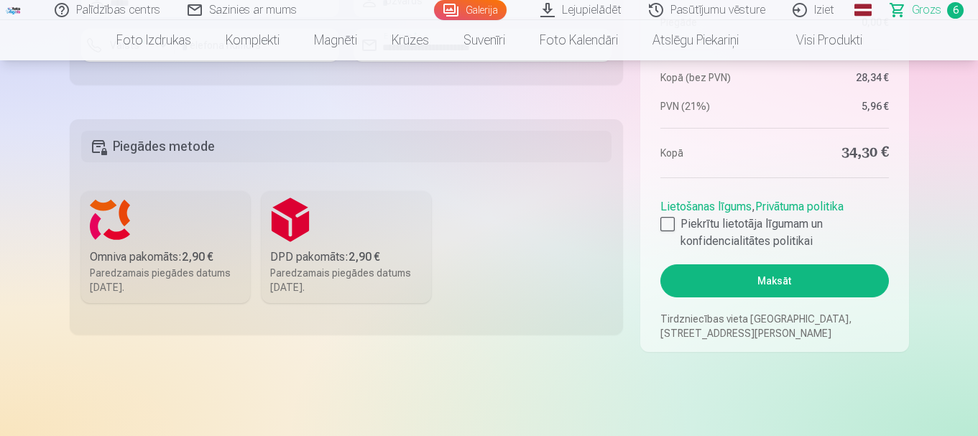
scroll to position [1566, 0]
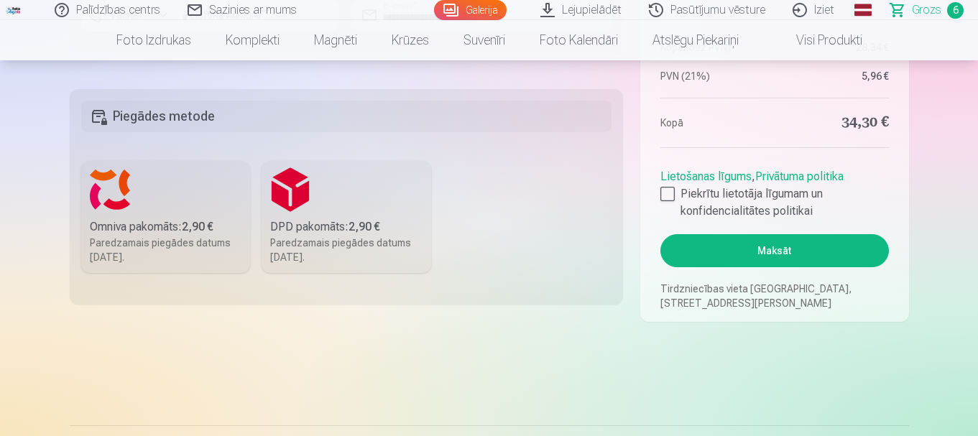
click at [738, 246] on button "Maksāt" at bounding box center [775, 250] width 228 height 33
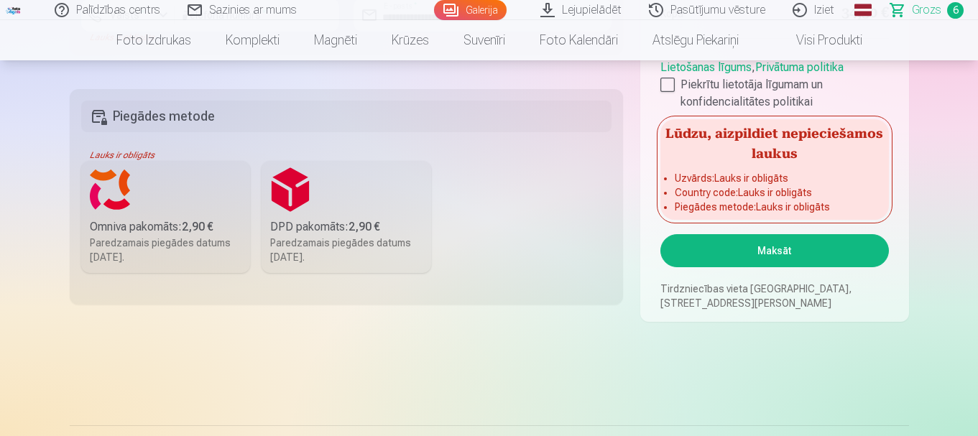
scroll to position [1318, 0]
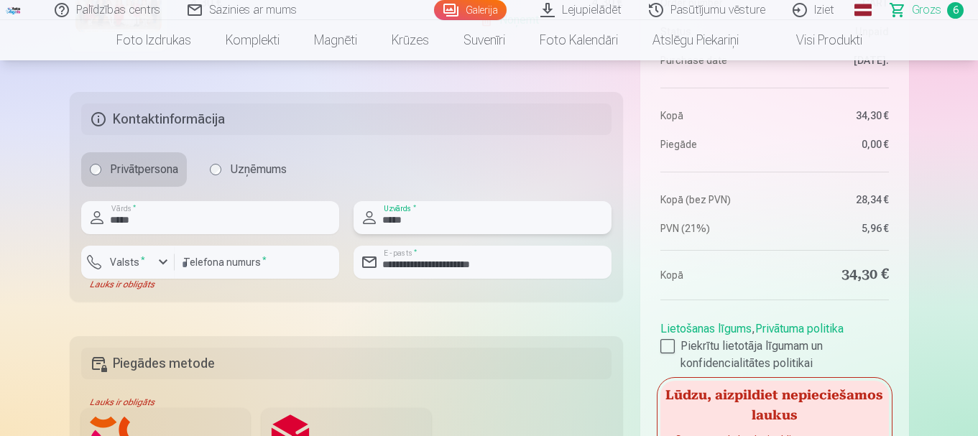
type input "*****"
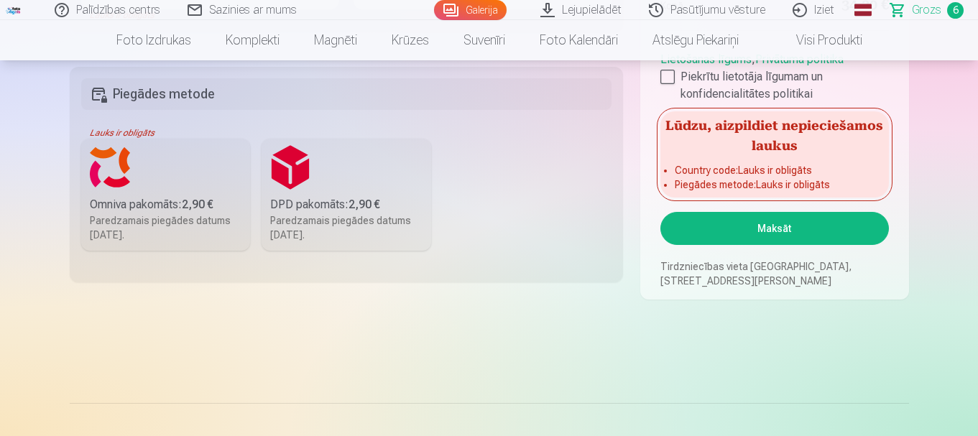
scroll to position [1598, 0]
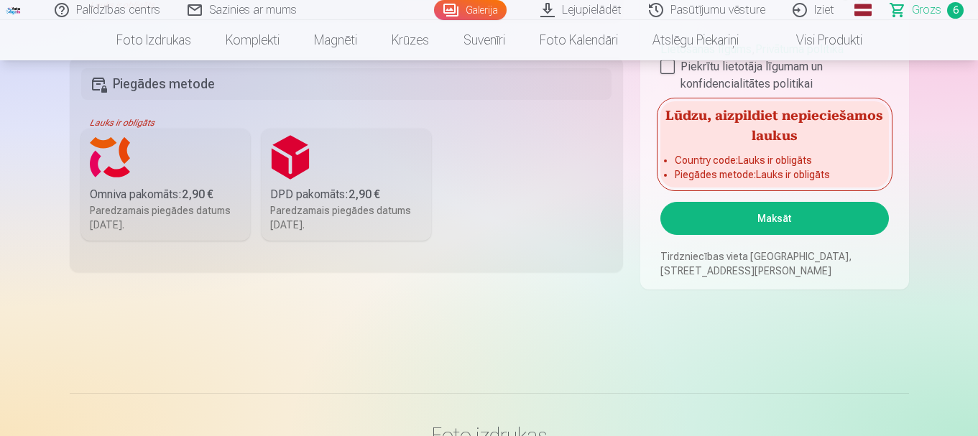
click at [727, 225] on button "Maksāt" at bounding box center [775, 218] width 228 height 33
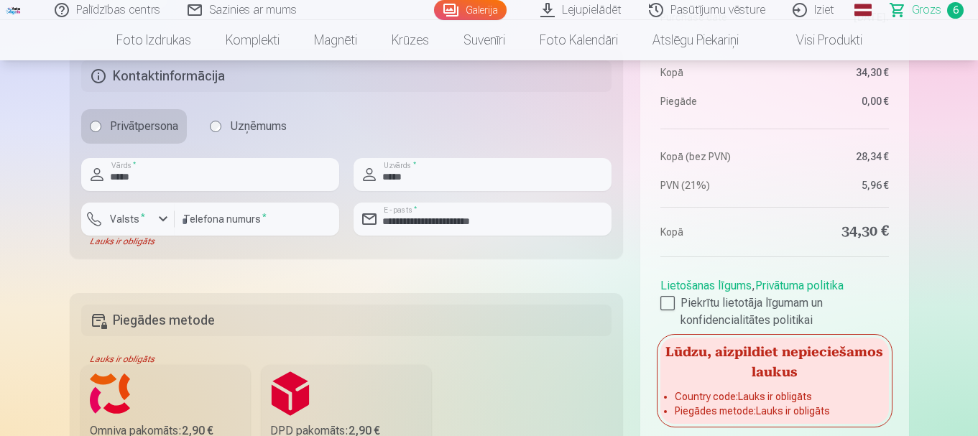
scroll to position [1357, 0]
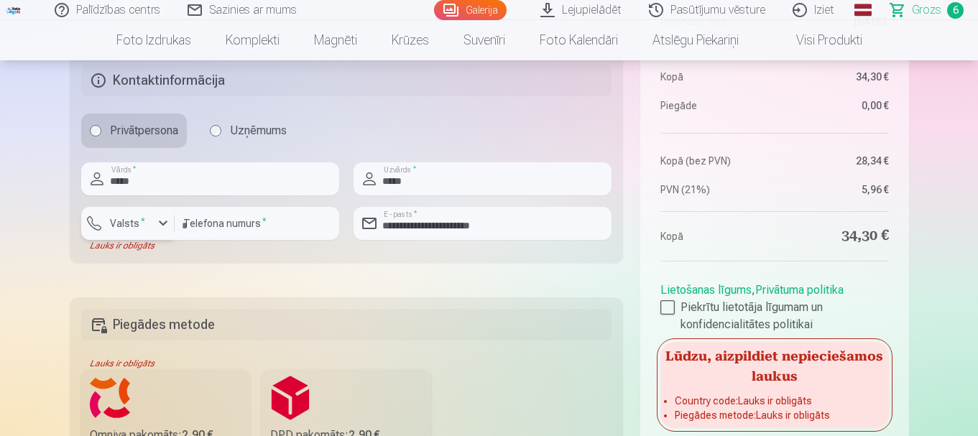
click at [142, 222] on sup "*" at bounding box center [143, 220] width 4 height 9
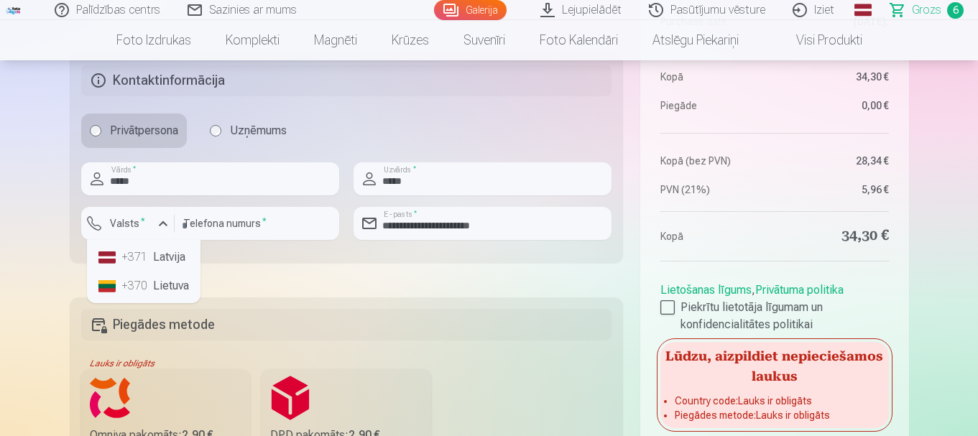
click at [153, 255] on li "+371 Latvija" at bounding box center [144, 257] width 102 height 29
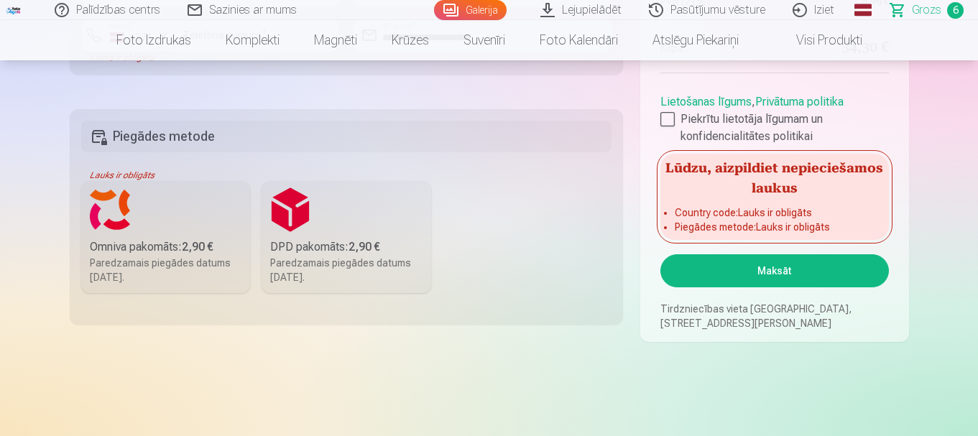
scroll to position [1553, 0]
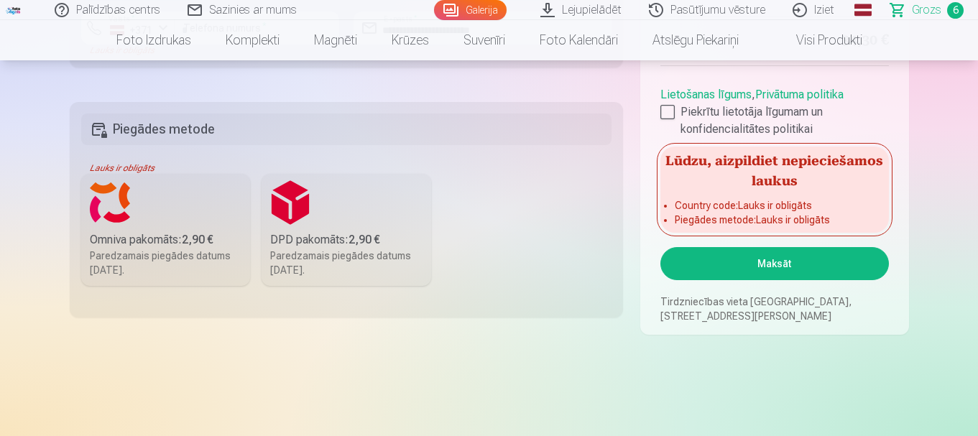
click at [729, 266] on button "Maksāt" at bounding box center [775, 263] width 228 height 33
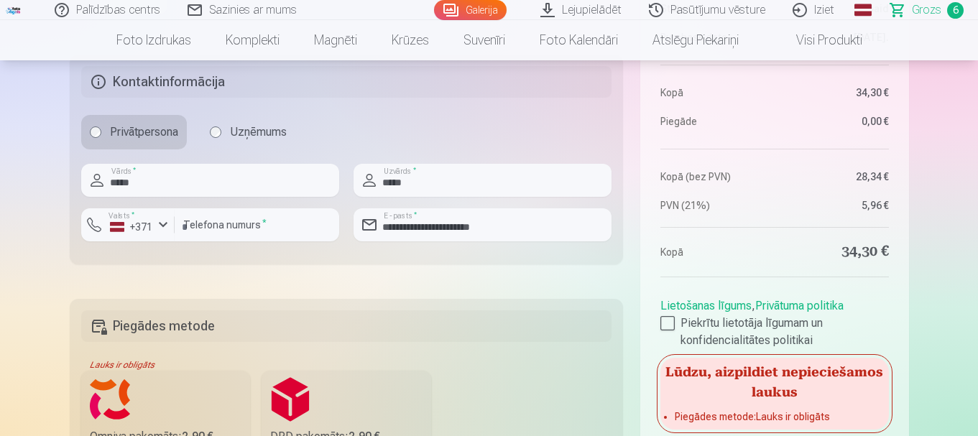
scroll to position [1351, 0]
